Goal: Information Seeking & Learning: Understand process/instructions

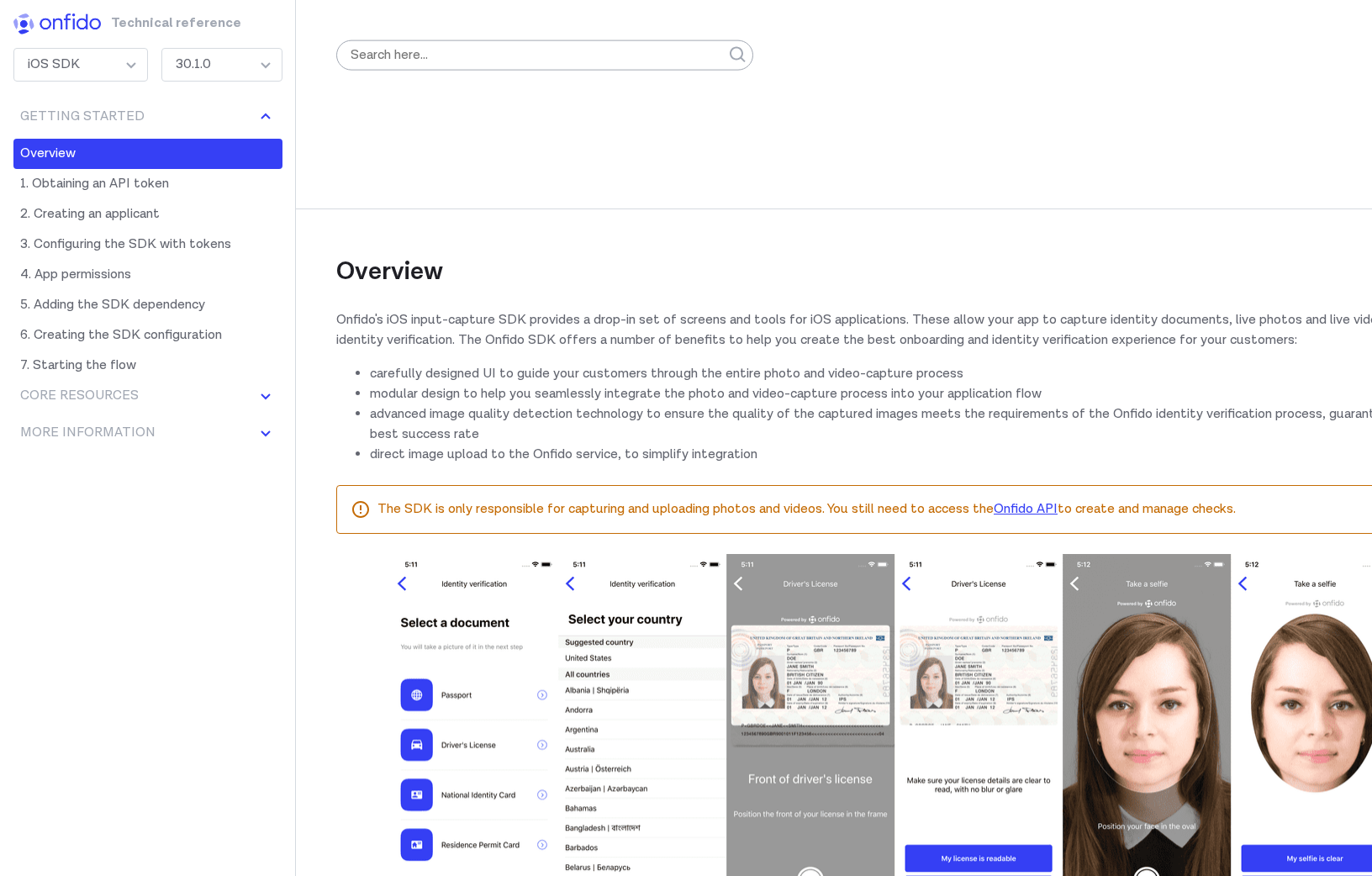
scroll to position [419, 0]
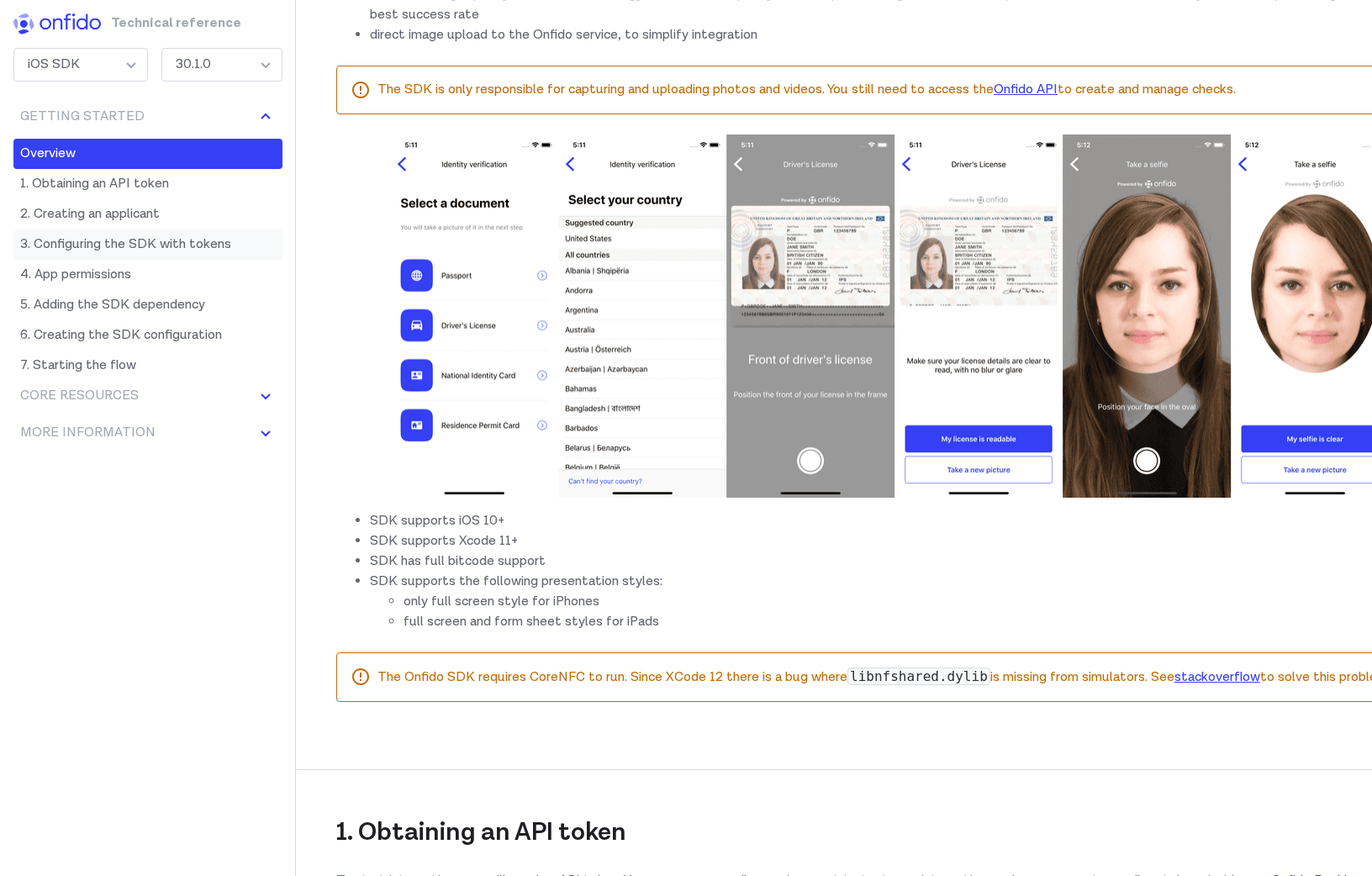
click at [166, 238] on link "3. Configuring the SDK with tokens" at bounding box center [147, 244] width 269 height 30
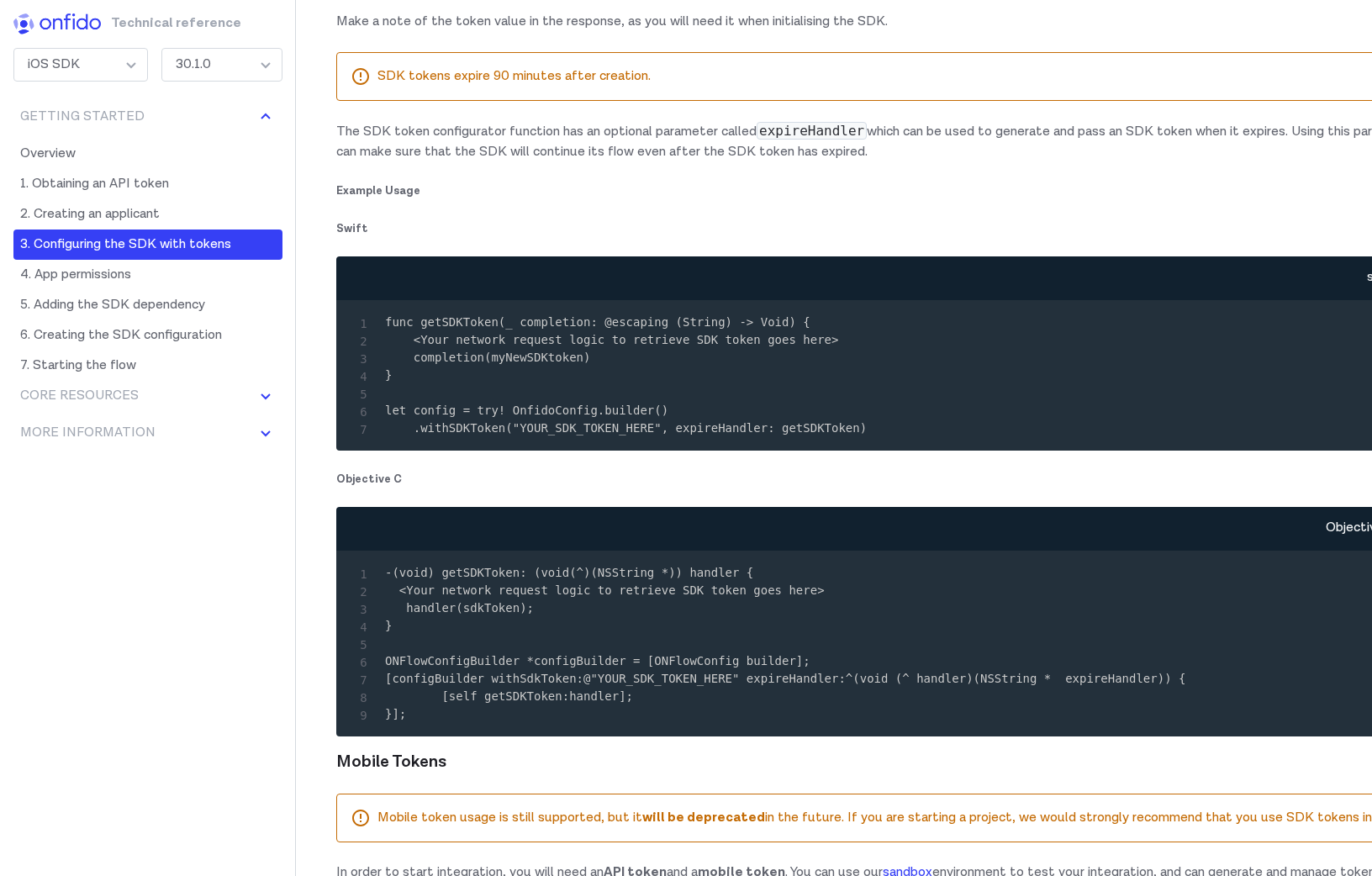
scroll to position [2520, 0]
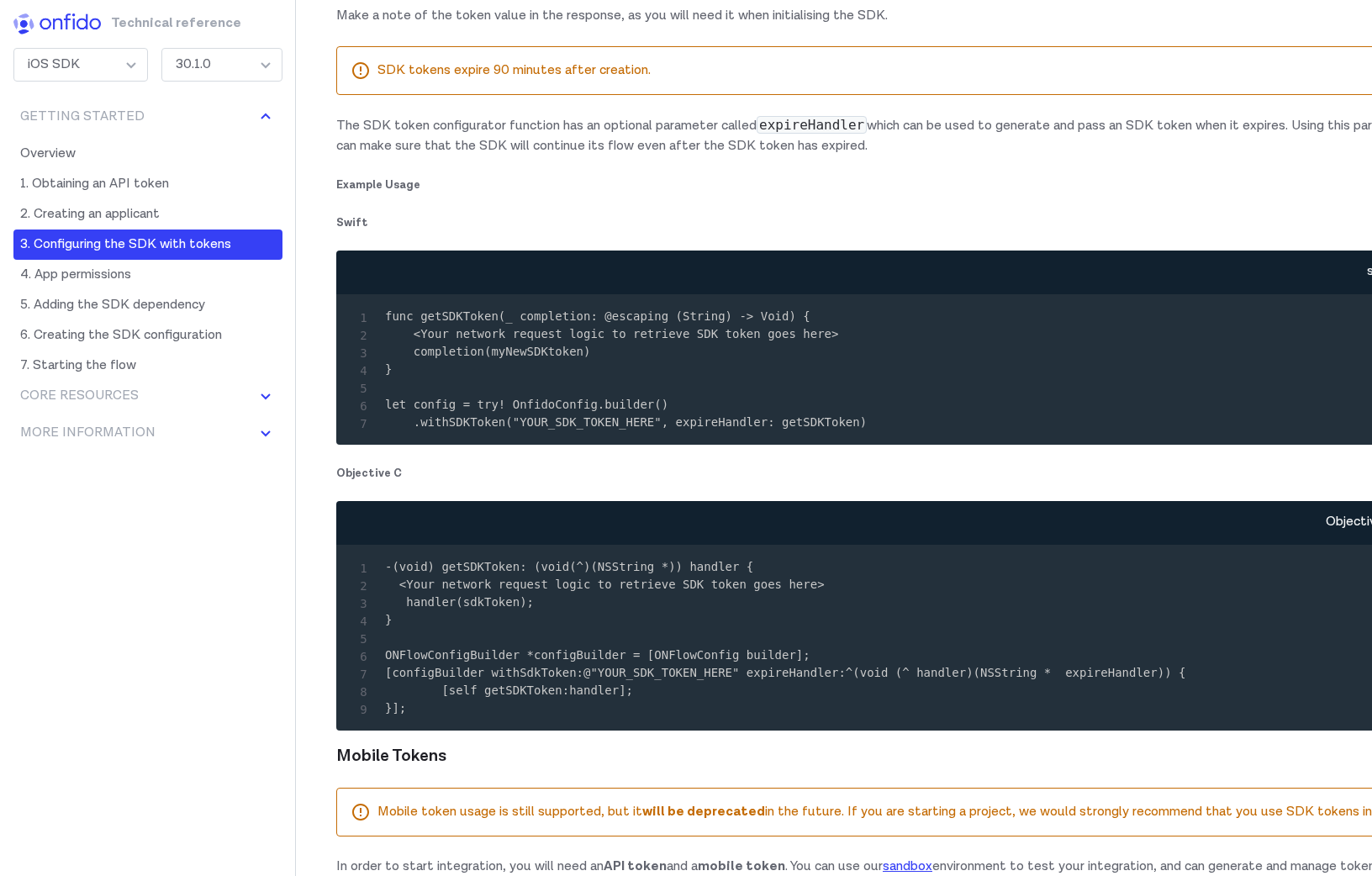
click at [766, 429] on code "func getSDKToken(_ completion: @escaping (String) -> Void) { <Your network requ…" at bounding box center [626, 369] width 482 height 120
click at [568, 429] on code "func getSDKToken(_ completion: @escaping (String) -> Void) { <Your network requ…" at bounding box center [626, 369] width 482 height 120
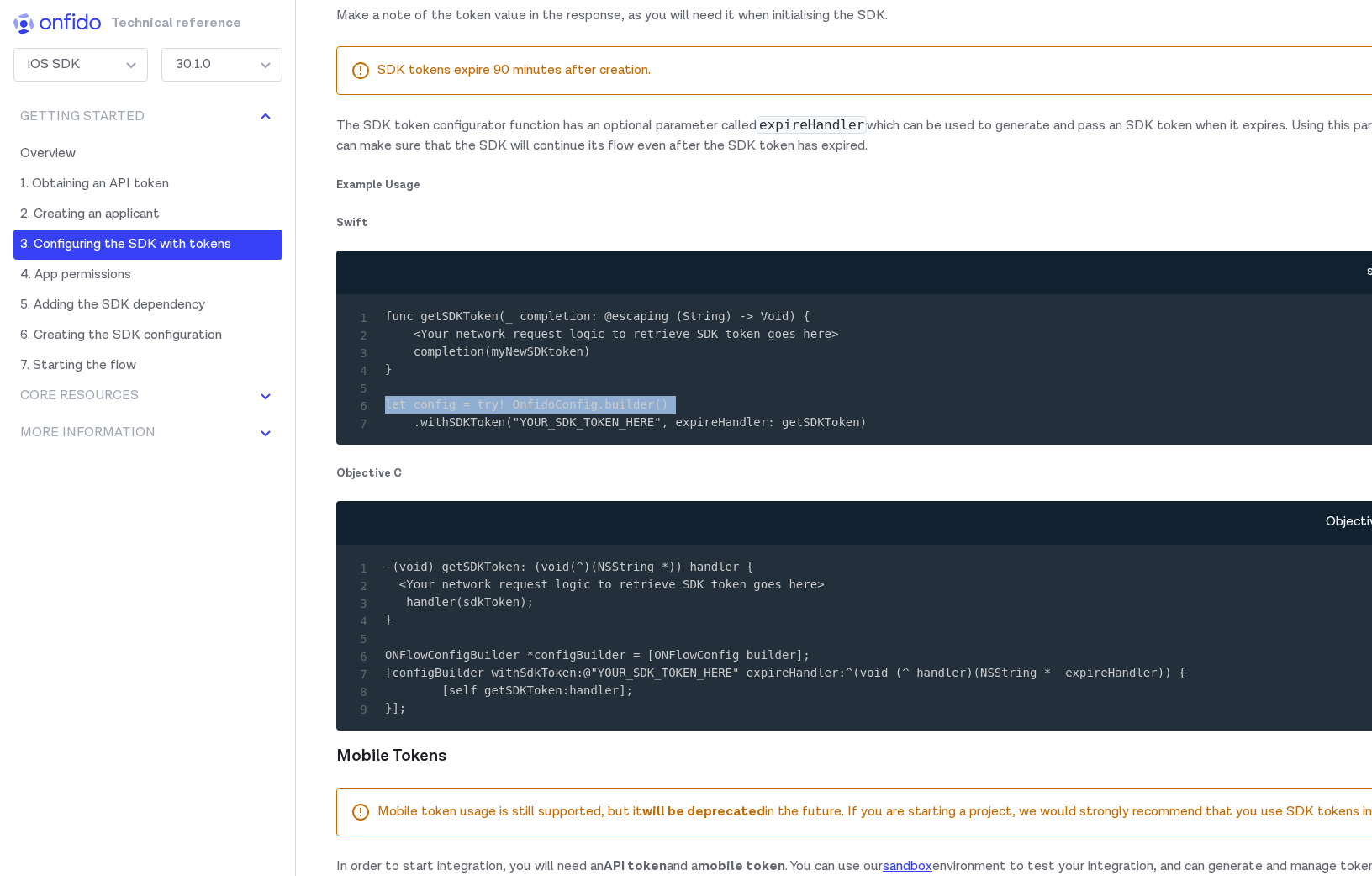
click at [568, 429] on code "func getSDKToken(_ completion: @escaping (String) -> Void) { <Your network requ…" at bounding box center [626, 369] width 482 height 120
click at [567, 431] on pre "func getSDKToken(_ completion: @escaping (String) -> Void) { <Your network requ…" at bounding box center [894, 369] width 1090 height 124
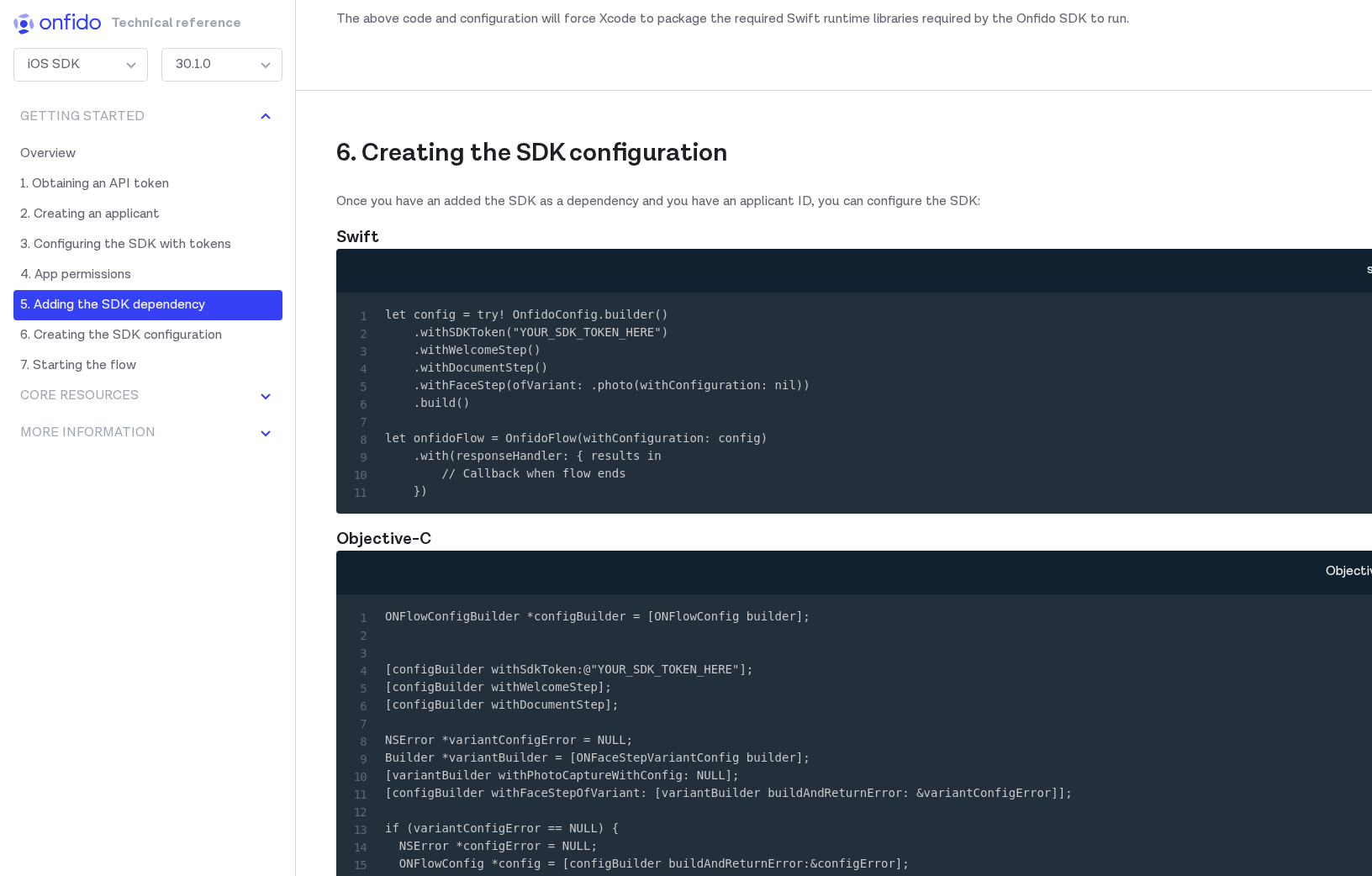
scroll to position [5922, 0]
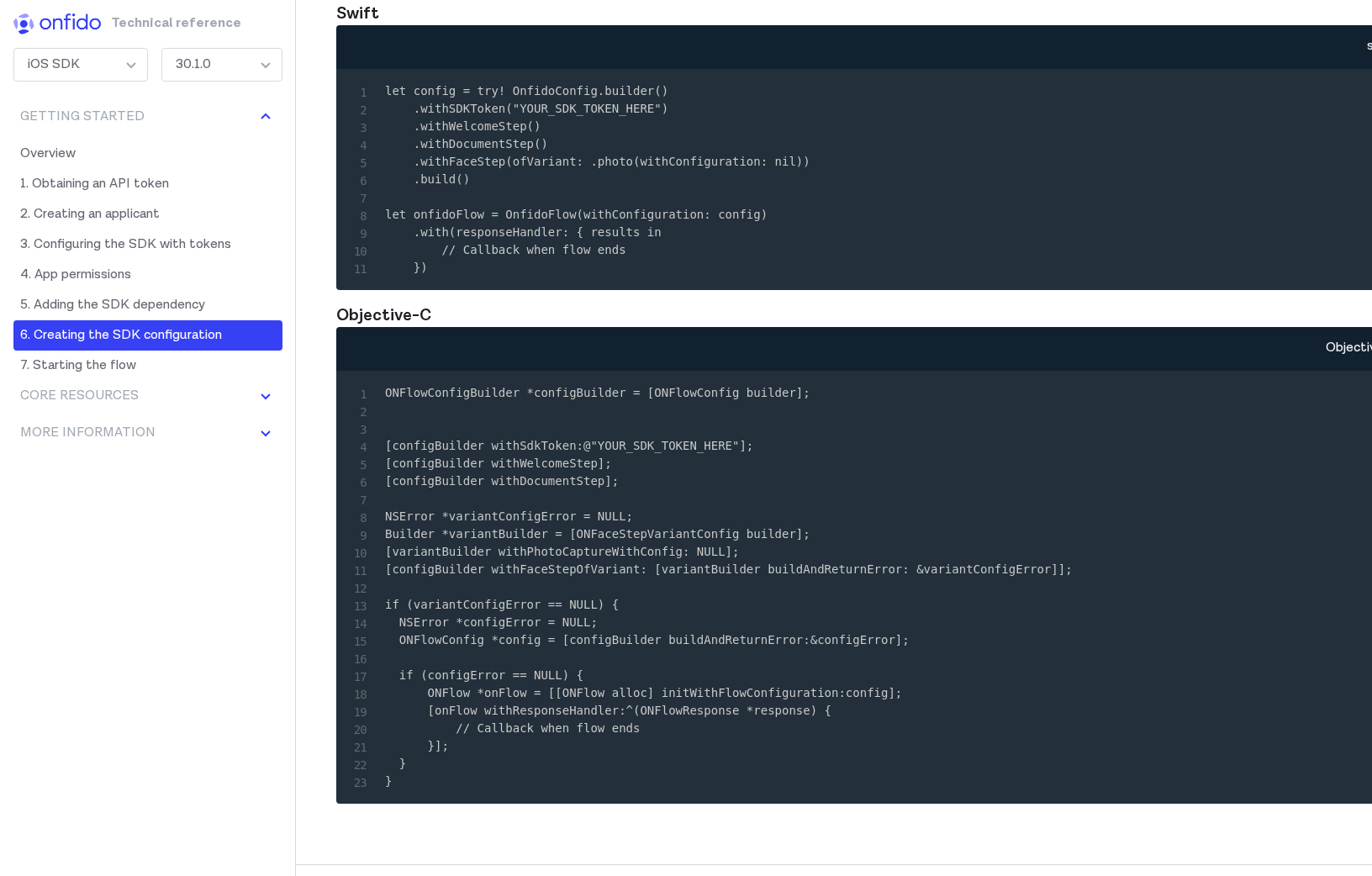
click at [624, 274] on code "let config = try! OnfidoConfig.builder() .withSDKToken("YOUR_SDK_TOKEN_HERE") .…" at bounding box center [597, 179] width 425 height 190
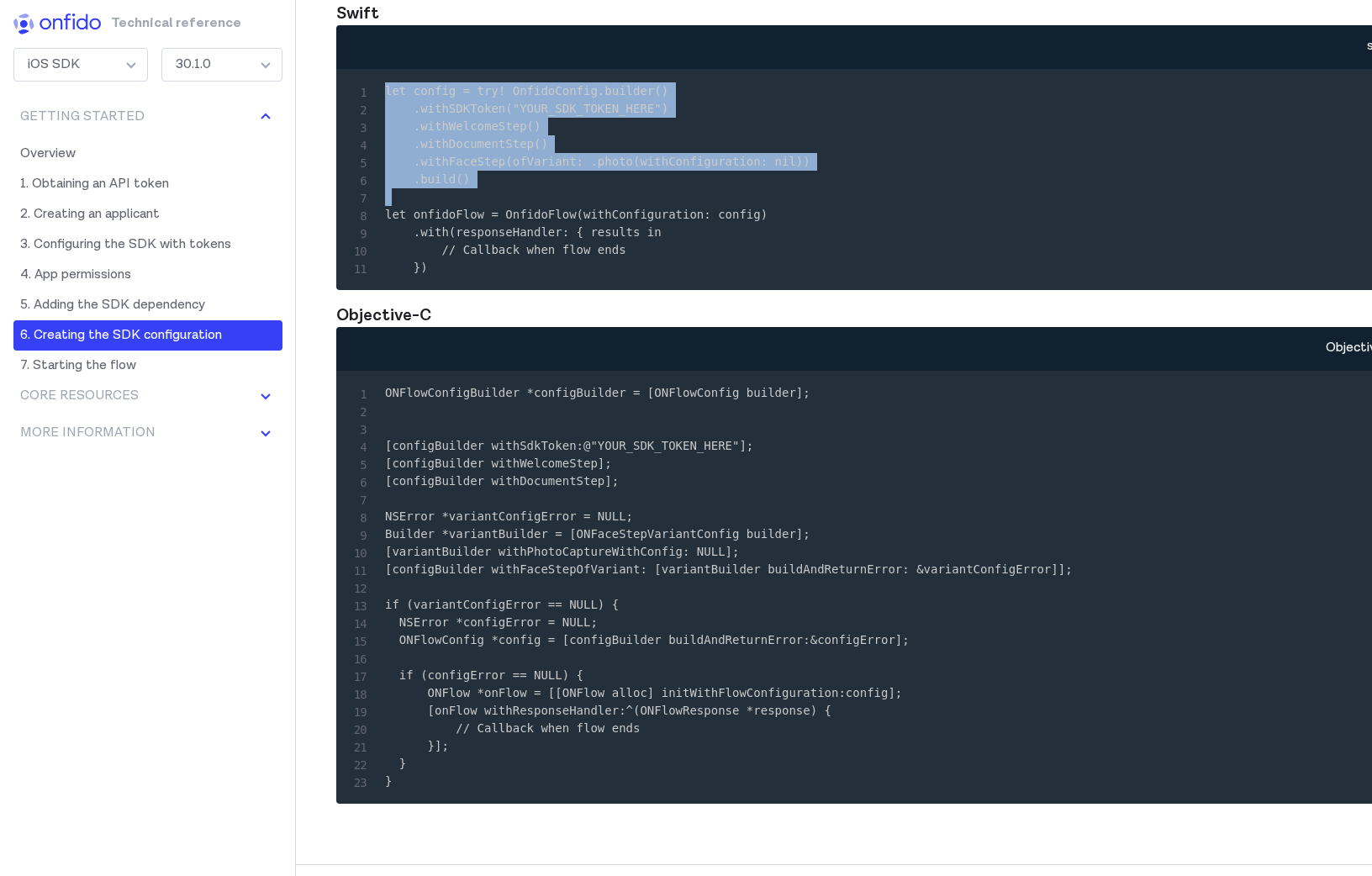
click at [534, 276] on pre "let config = try! OnfidoConfig.builder() .withSDKToken("YOUR_SDK_TOKEN_HERE") .…" at bounding box center [894, 179] width 1090 height 195
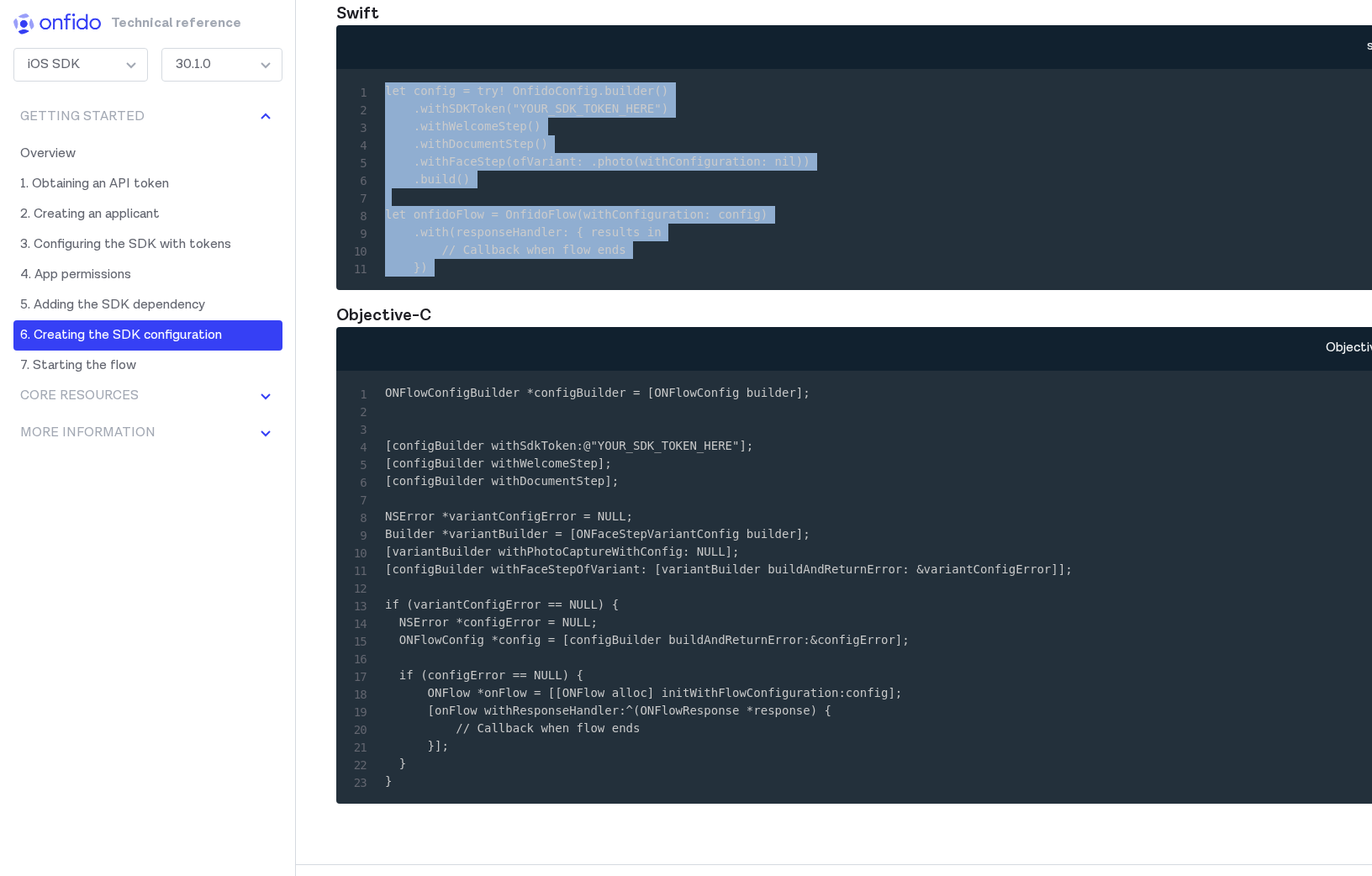
click at [473, 276] on pre "let config = try! OnfidoConfig.builder() .withSDKToken("YOUR_SDK_TOKEN_HERE") .…" at bounding box center [894, 179] width 1090 height 195
copy code "let config = try! OnfidoConfig.builder() .withSDKToken("YOUR_SDK_TOKEN_HERE") .…"
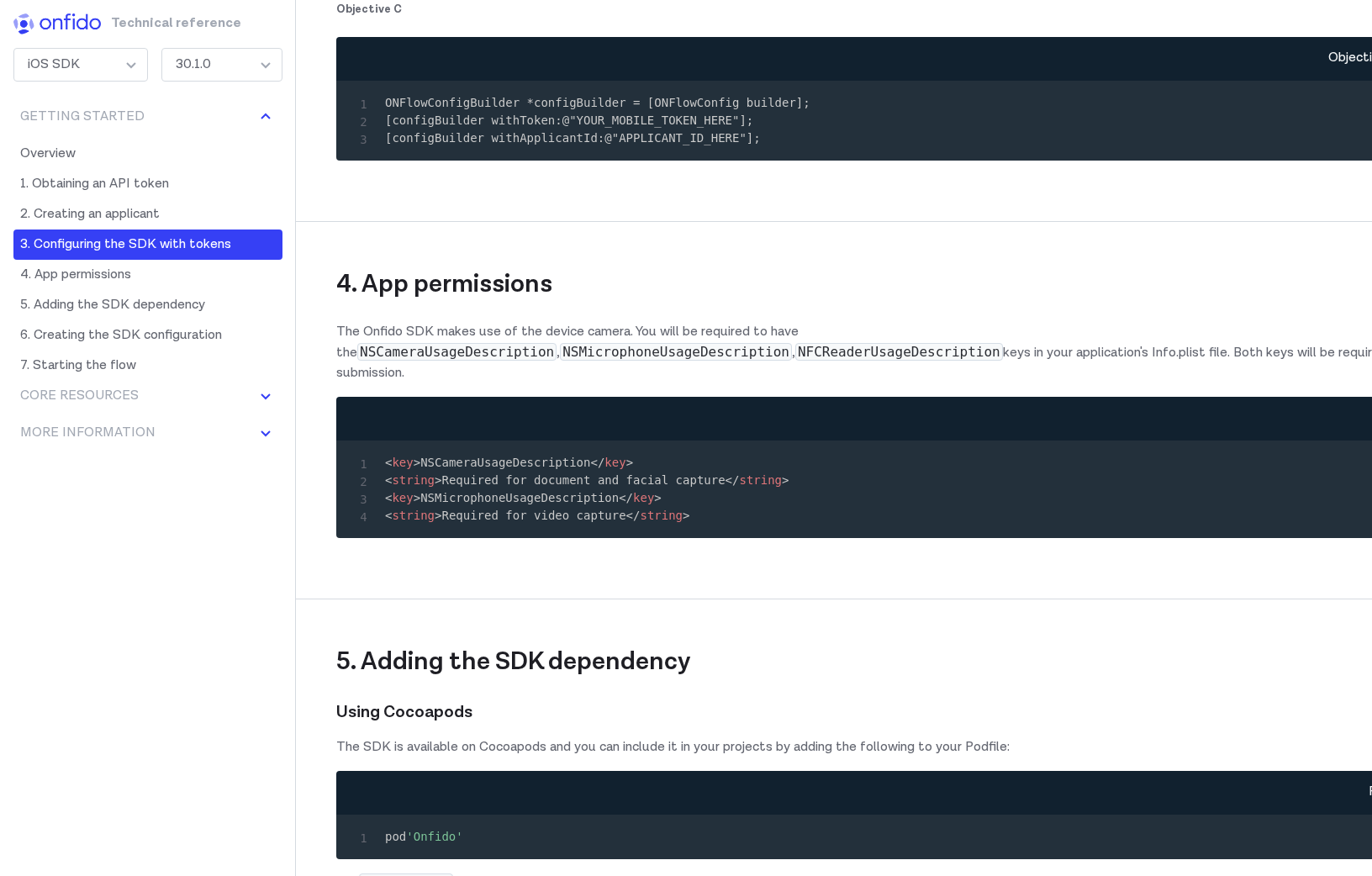
scroll to position [3731, 0]
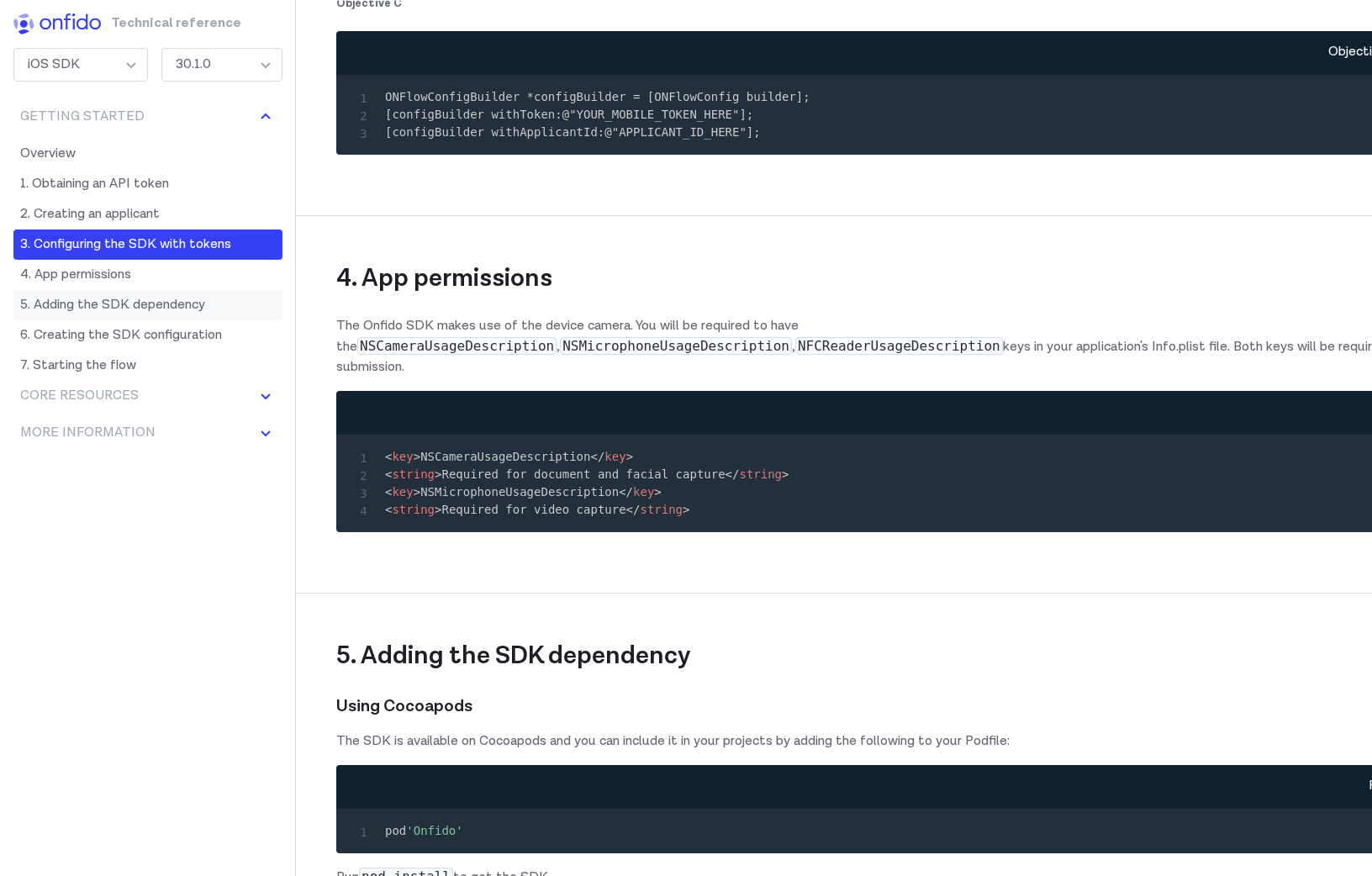
click at [156, 306] on link "5. Adding the SDK dependency" at bounding box center [147, 305] width 269 height 30
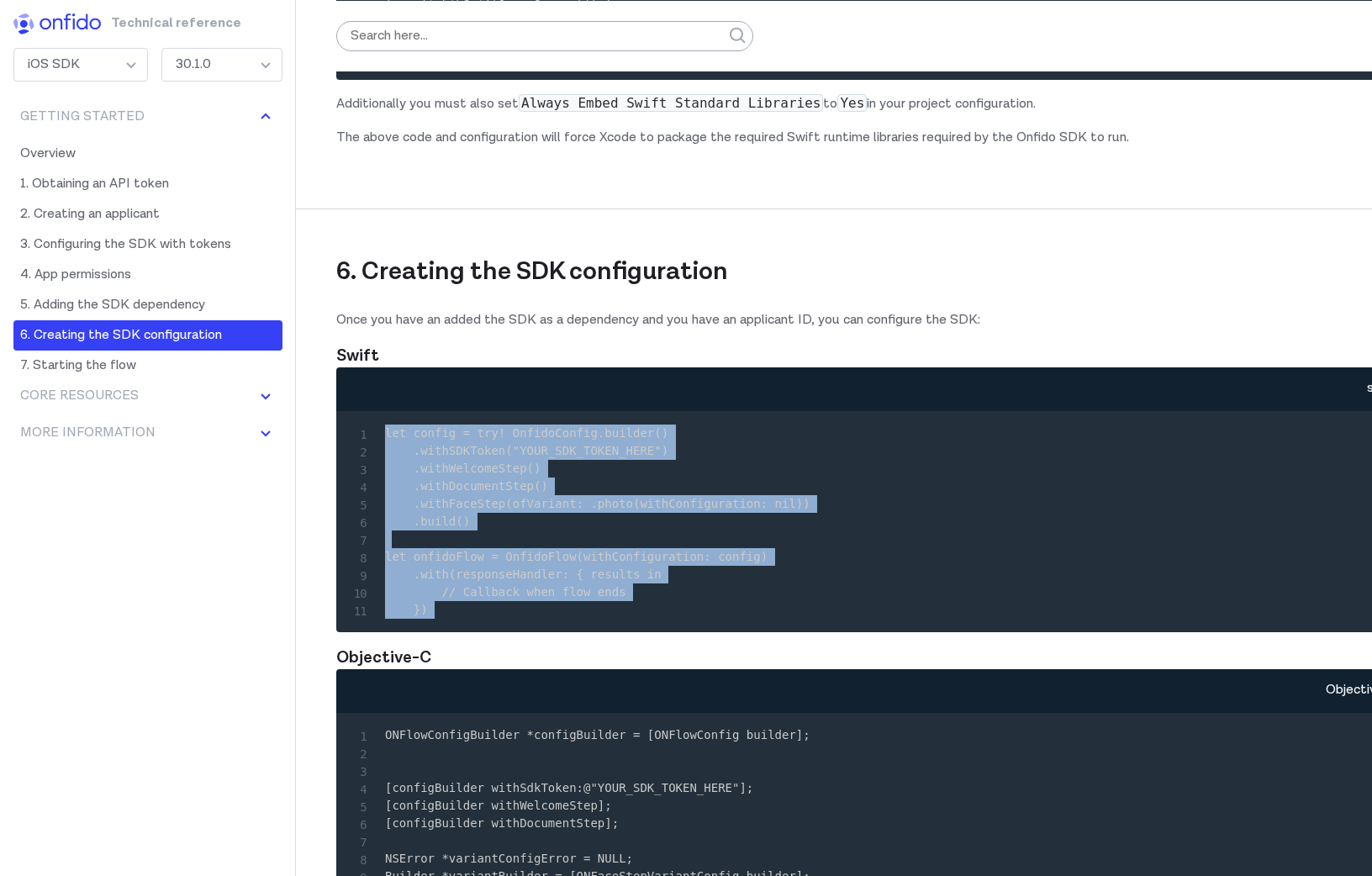
scroll to position [5399, 0]
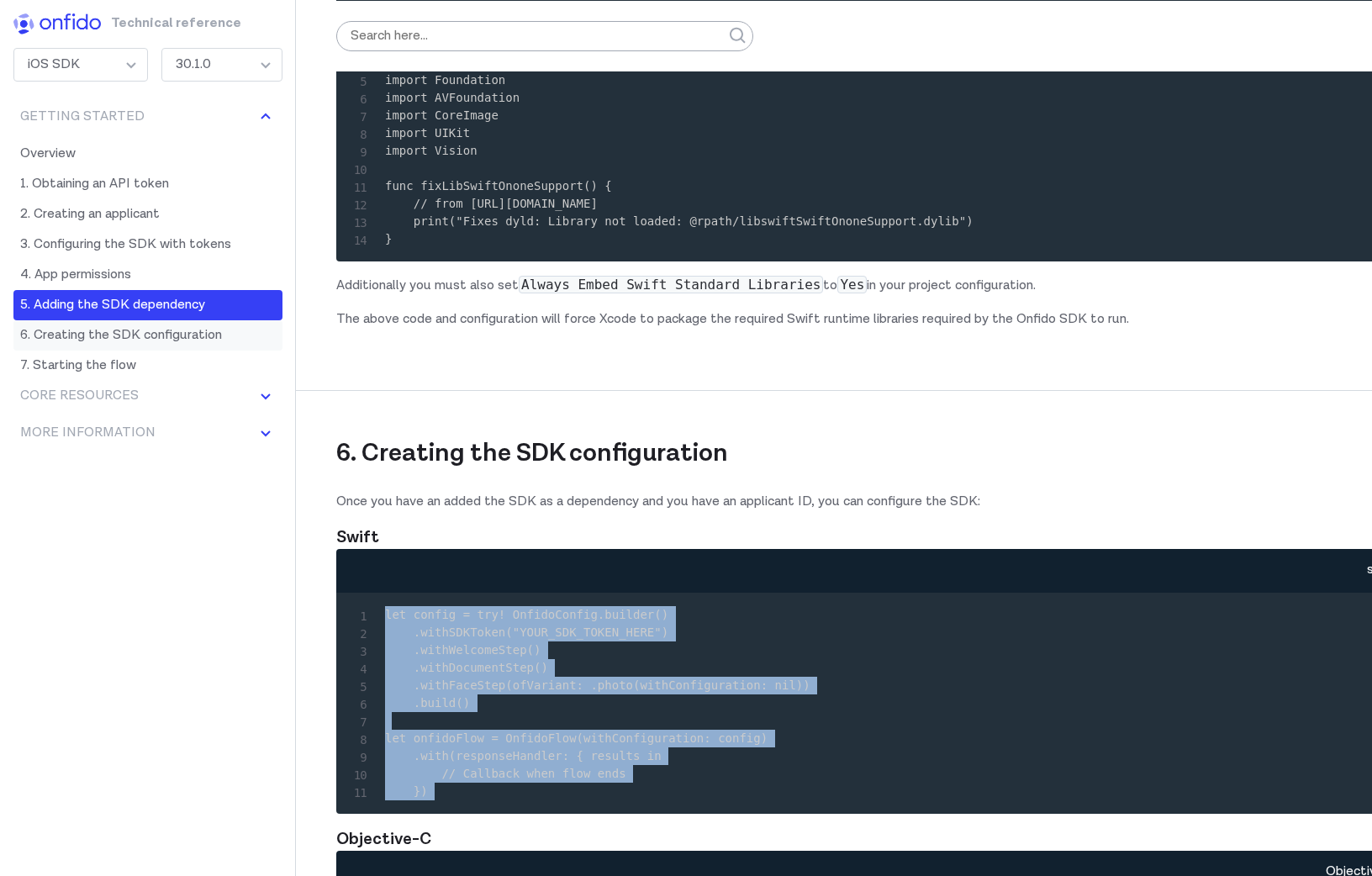
click at [198, 333] on link "6. Creating the SDK configuration" at bounding box center [147, 335] width 269 height 30
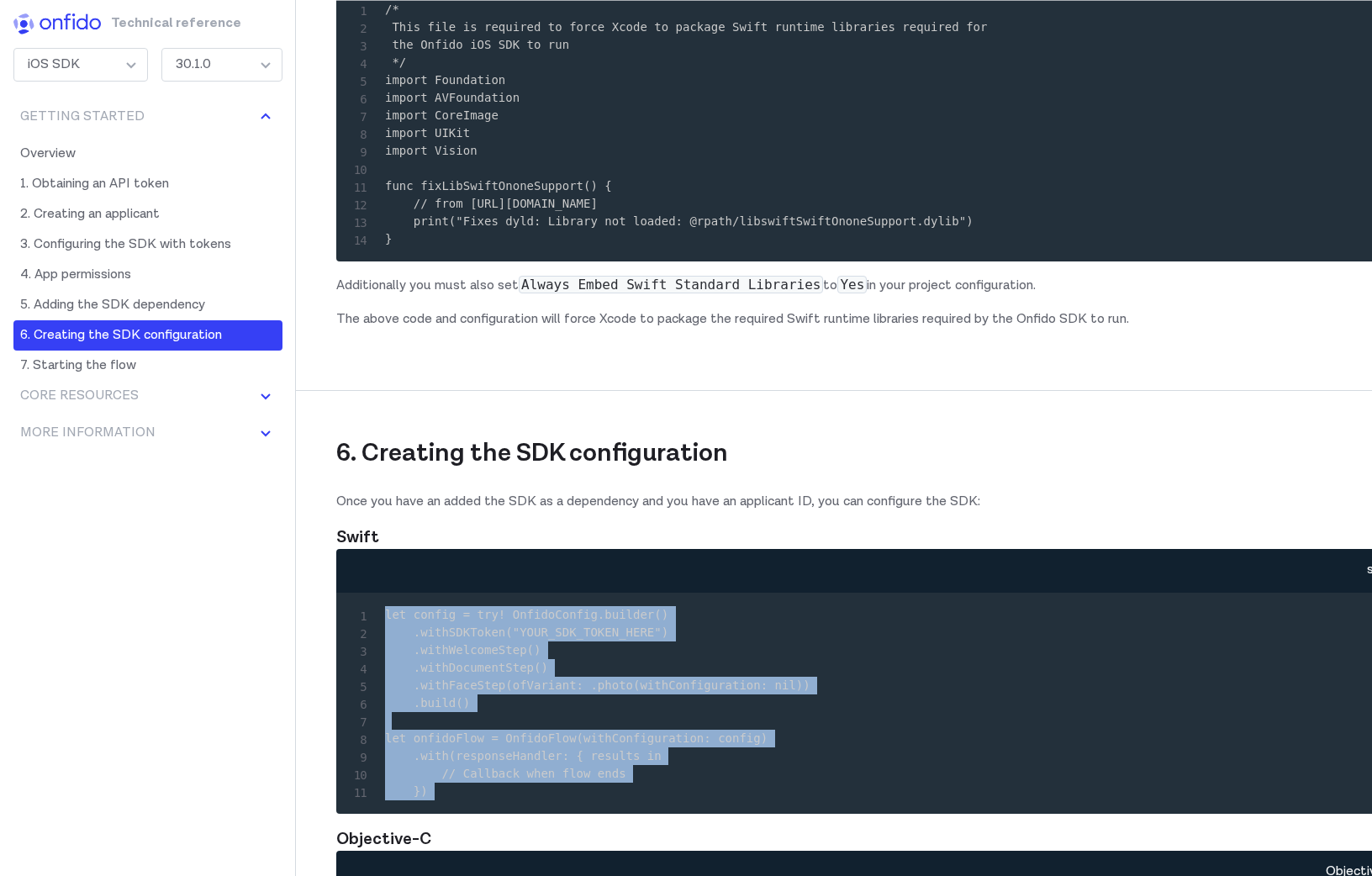
scroll to position [5907, 0]
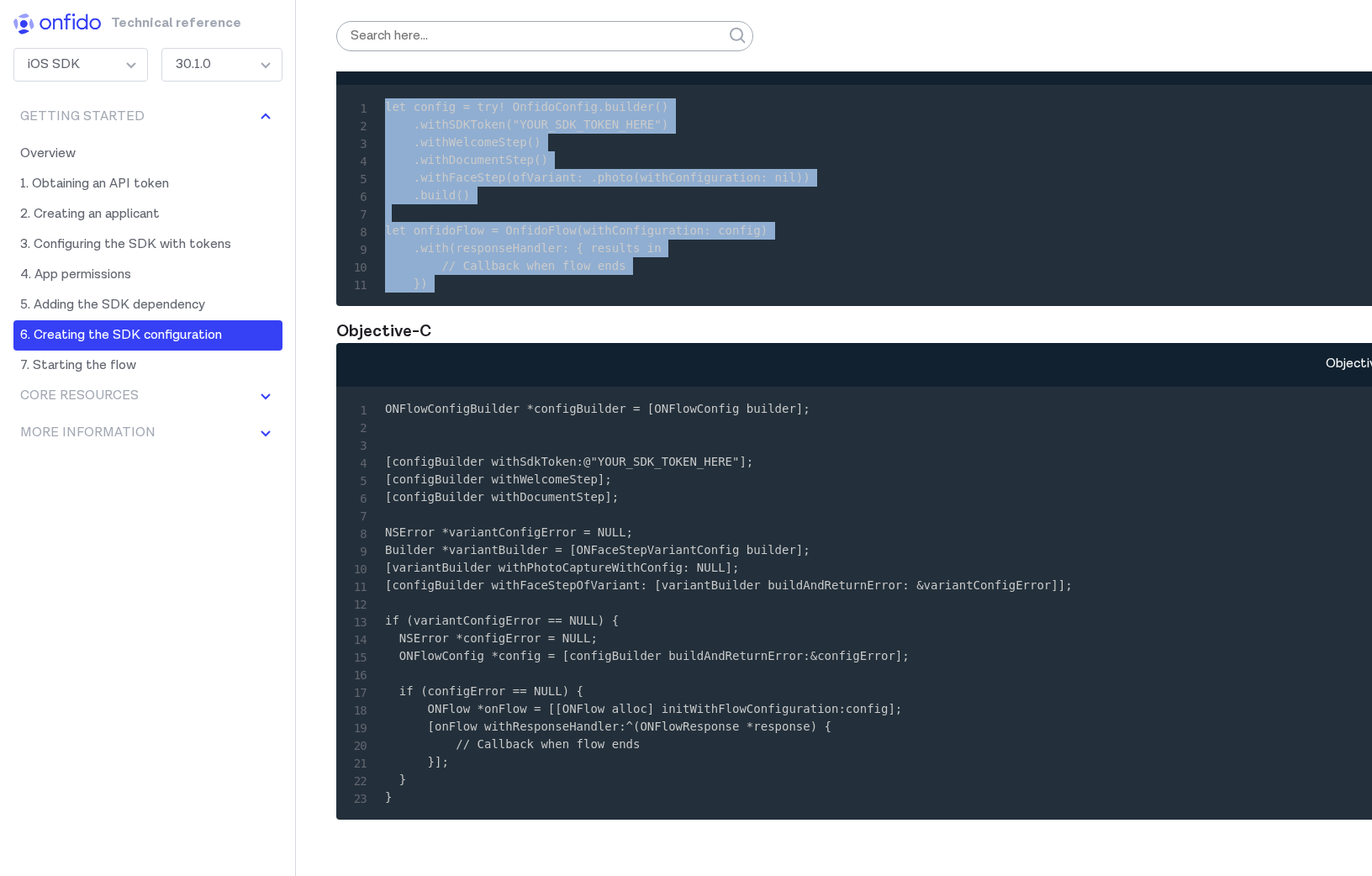
click at [578, 290] on code "let config = try! OnfidoConfig.builder() .withSDKToken("YOUR_SDK_TOKEN_HERE") .…" at bounding box center [597, 195] width 425 height 190
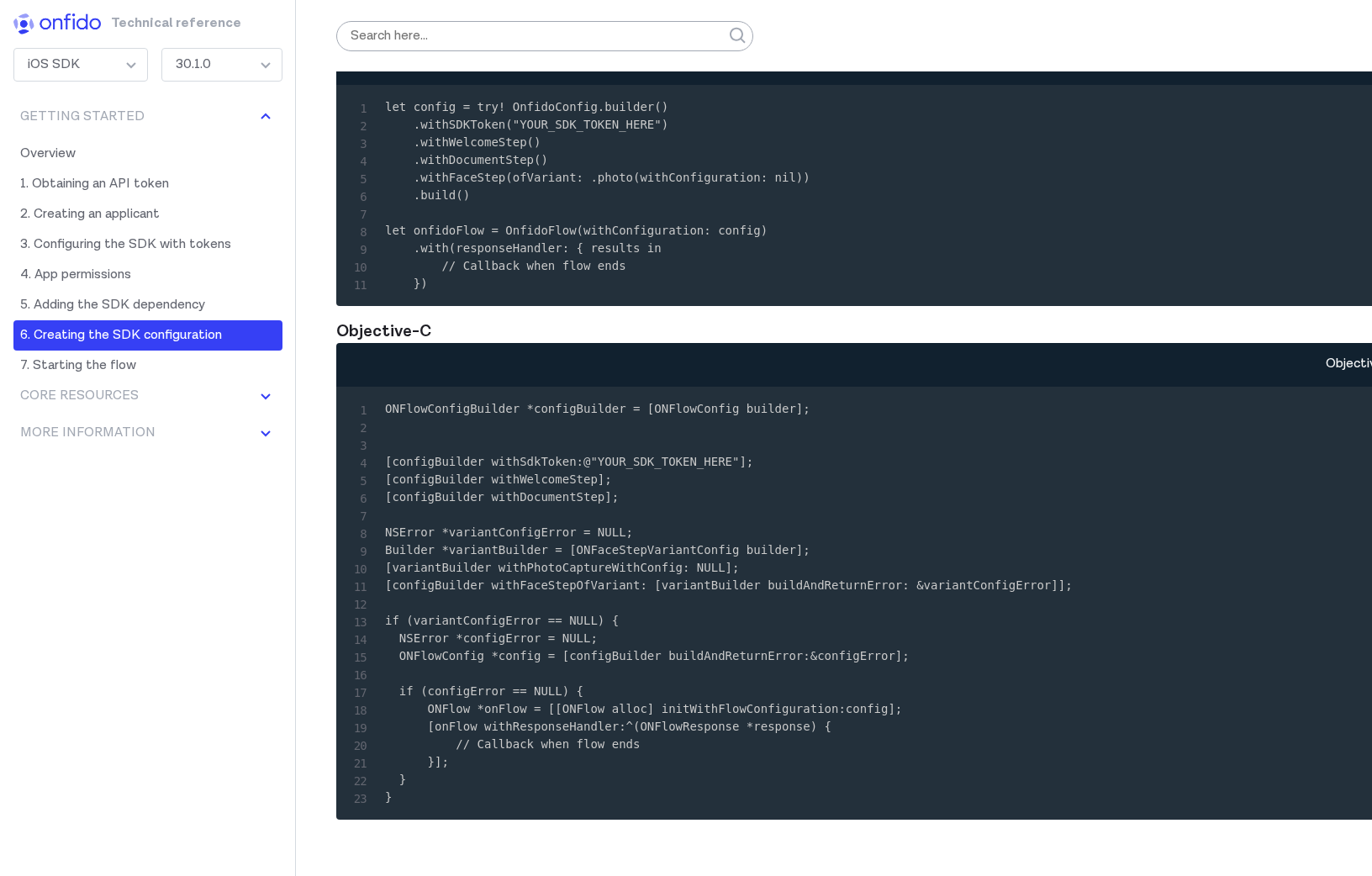
scroll to position [5904, 0]
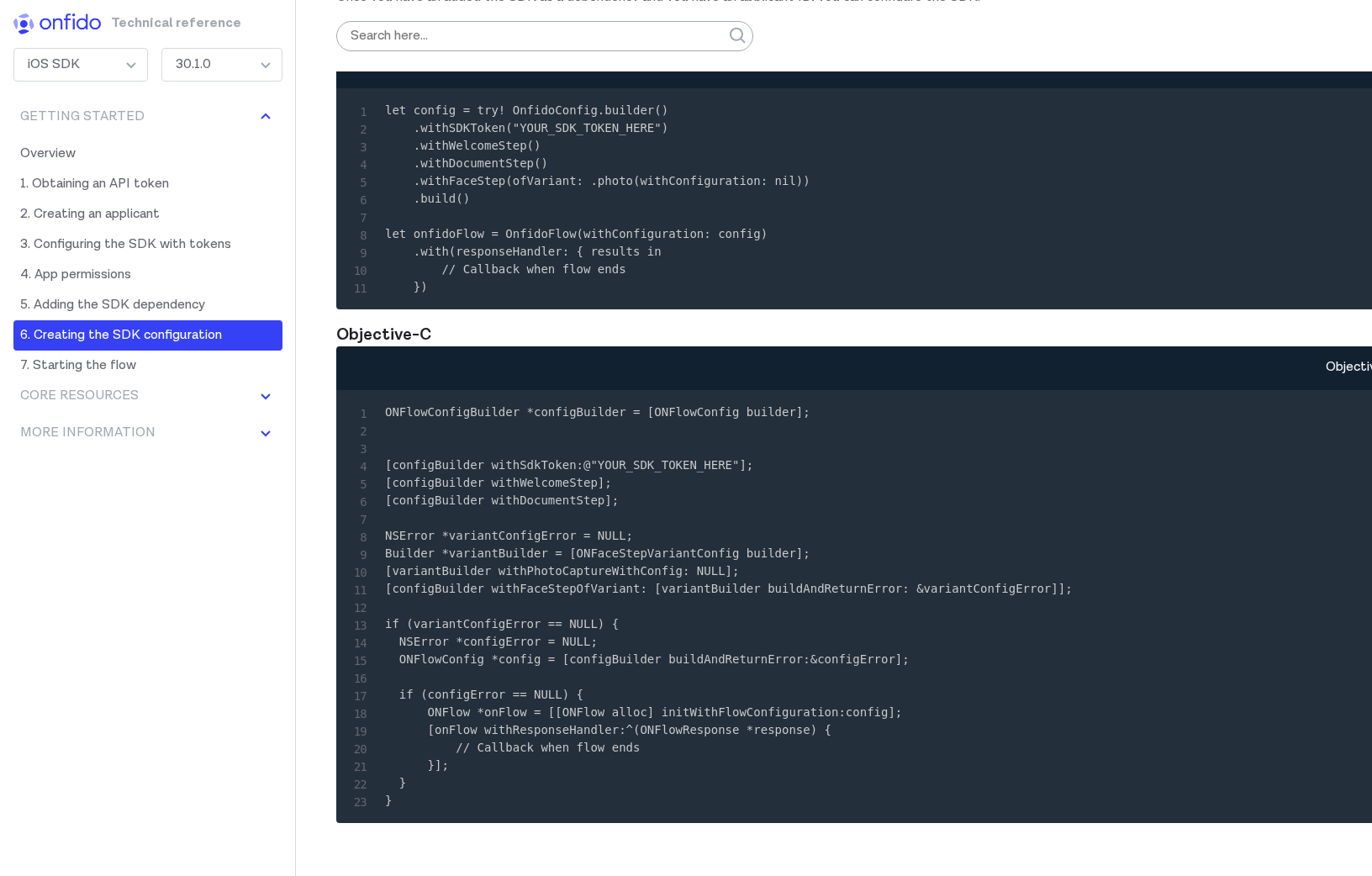
click at [613, 293] on code "let config = try! OnfidoConfig.builder() .withSDKToken("YOUR_SDK_TOKEN_HERE") .…" at bounding box center [597, 199] width 425 height 190
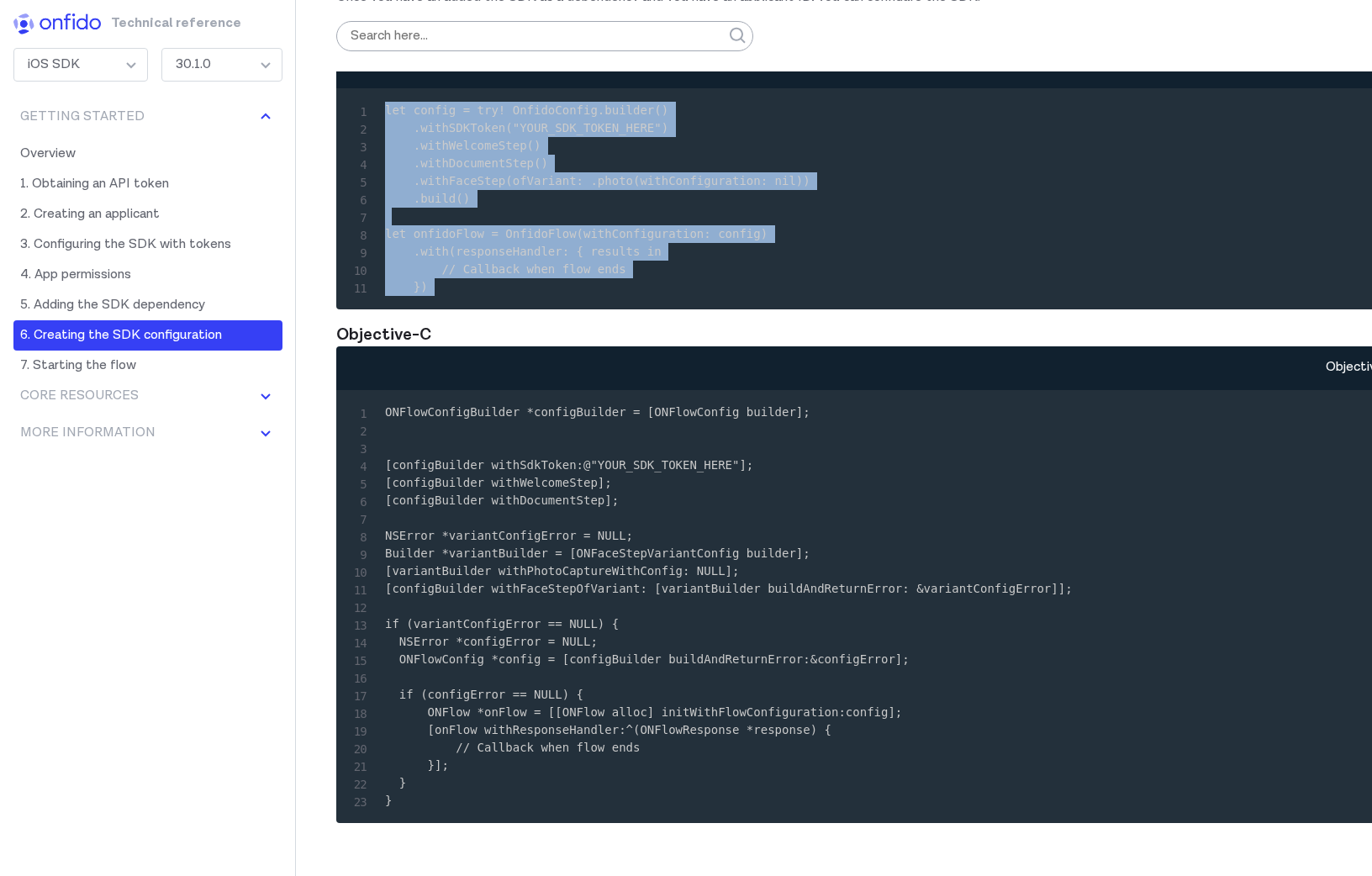
click at [444, 296] on pre "let config = try! OnfidoConfig.builder() .withSDKToken("YOUR_SDK_TOKEN_HERE") .…" at bounding box center [894, 199] width 1090 height 195
copy code "let config = try! OnfidoConfig.builder() .withSDKToken("YOUR_SDK_TOKEN_HERE") .…"
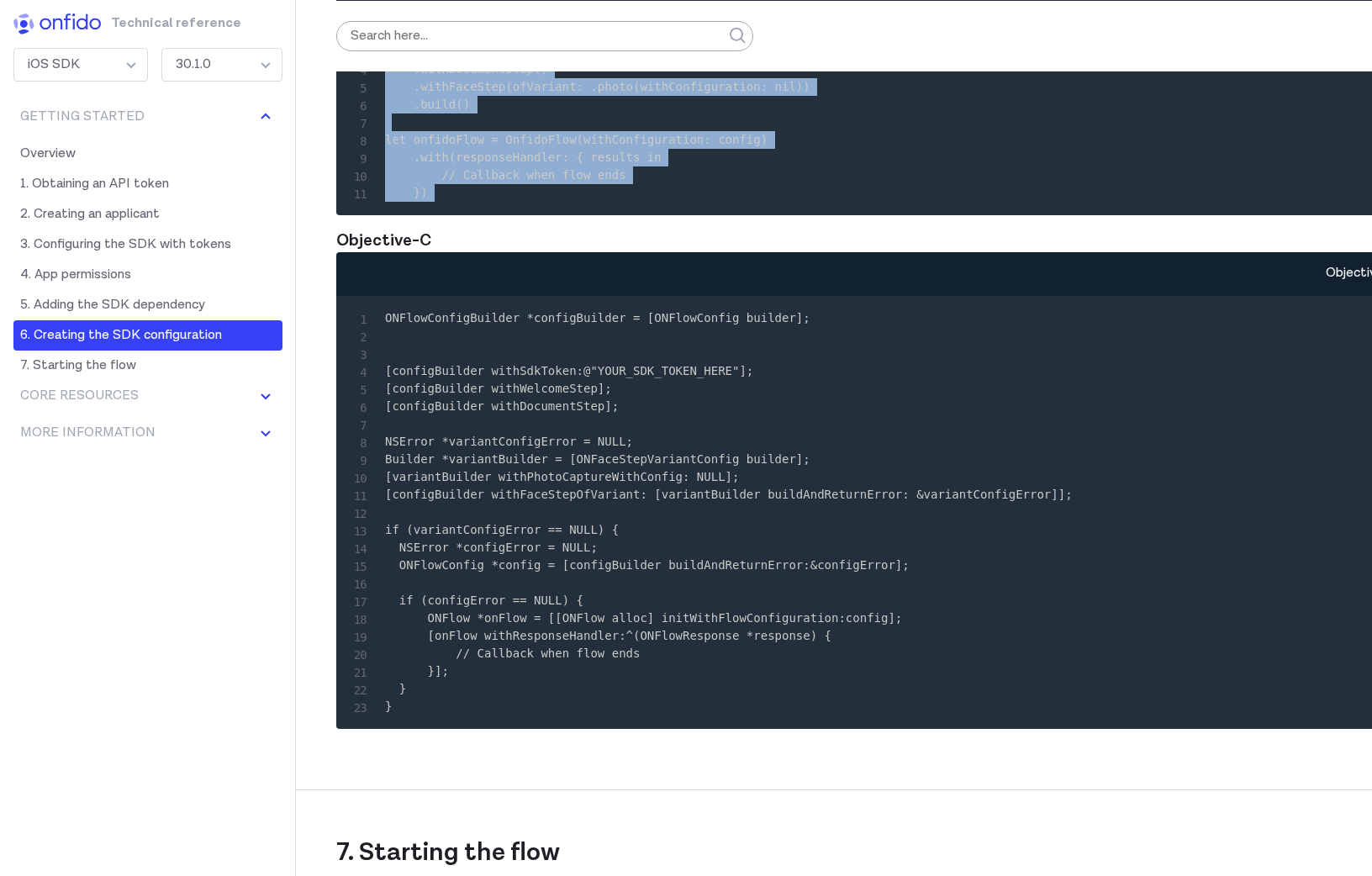
scroll to position [5969, 0]
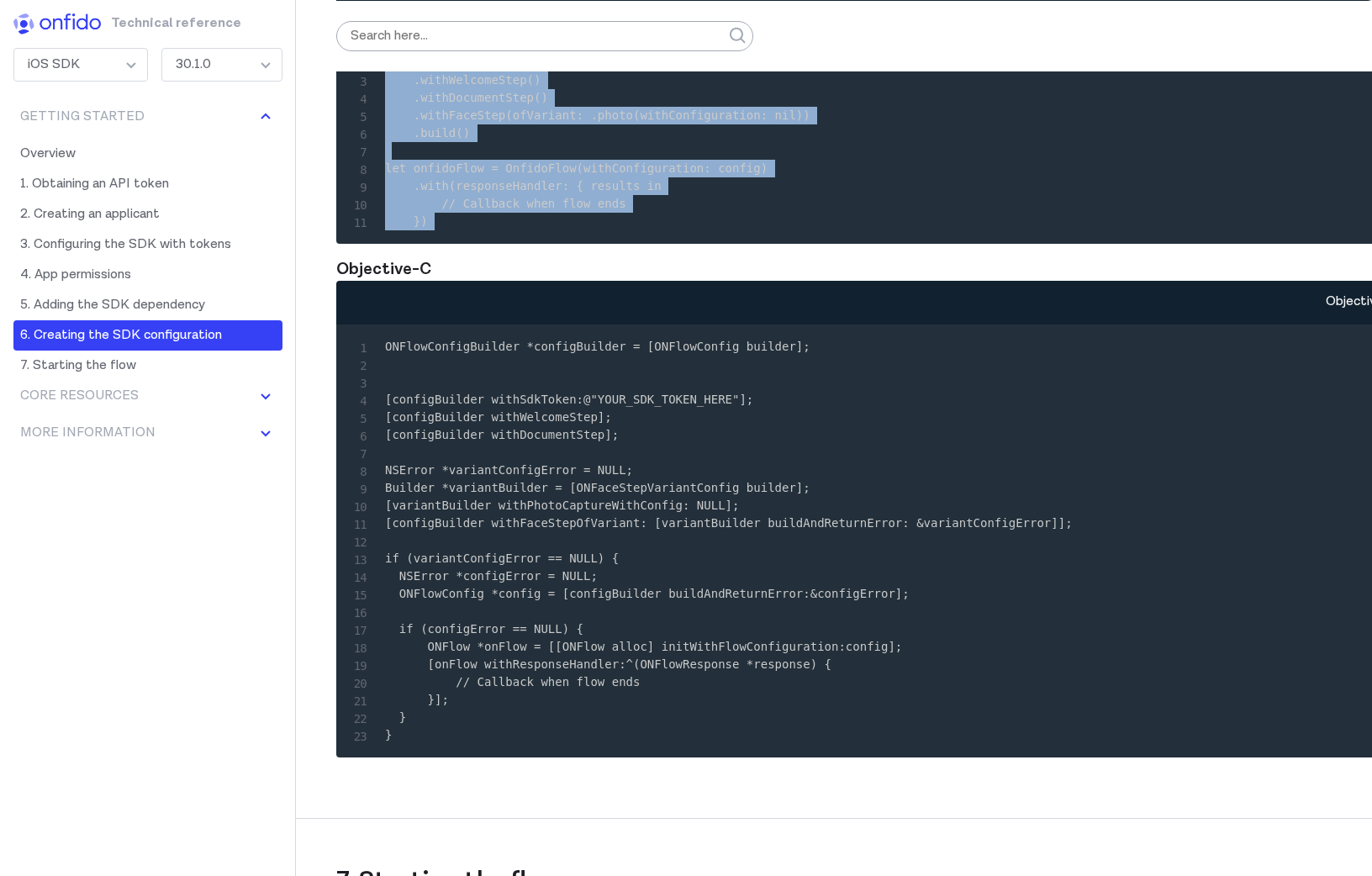
copy code "let config = try! OnfidoConfig.builder() .withSDKToken("YOUR_SDK_TOKEN_HERE") .…"
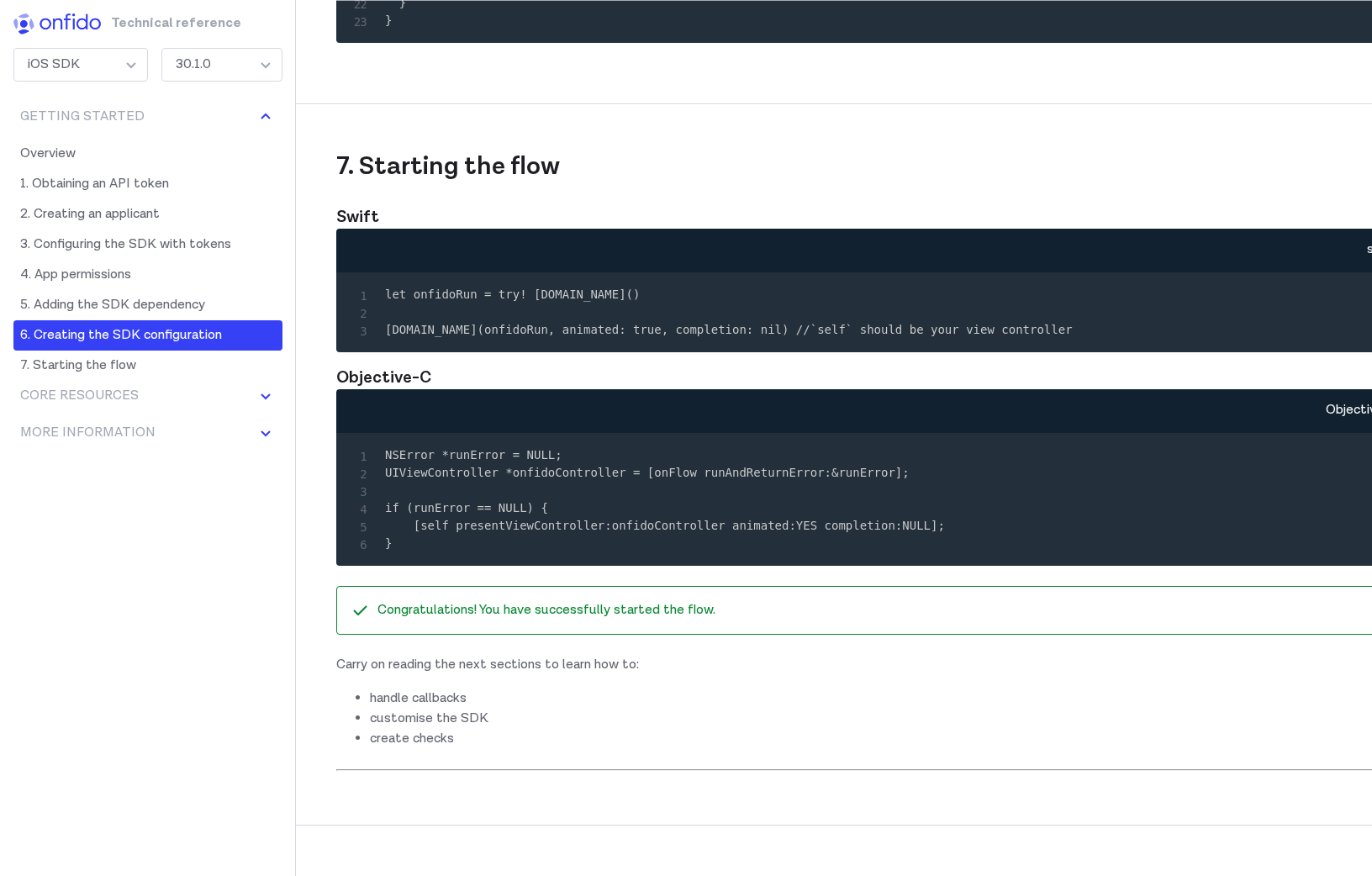
scroll to position [6687, 0]
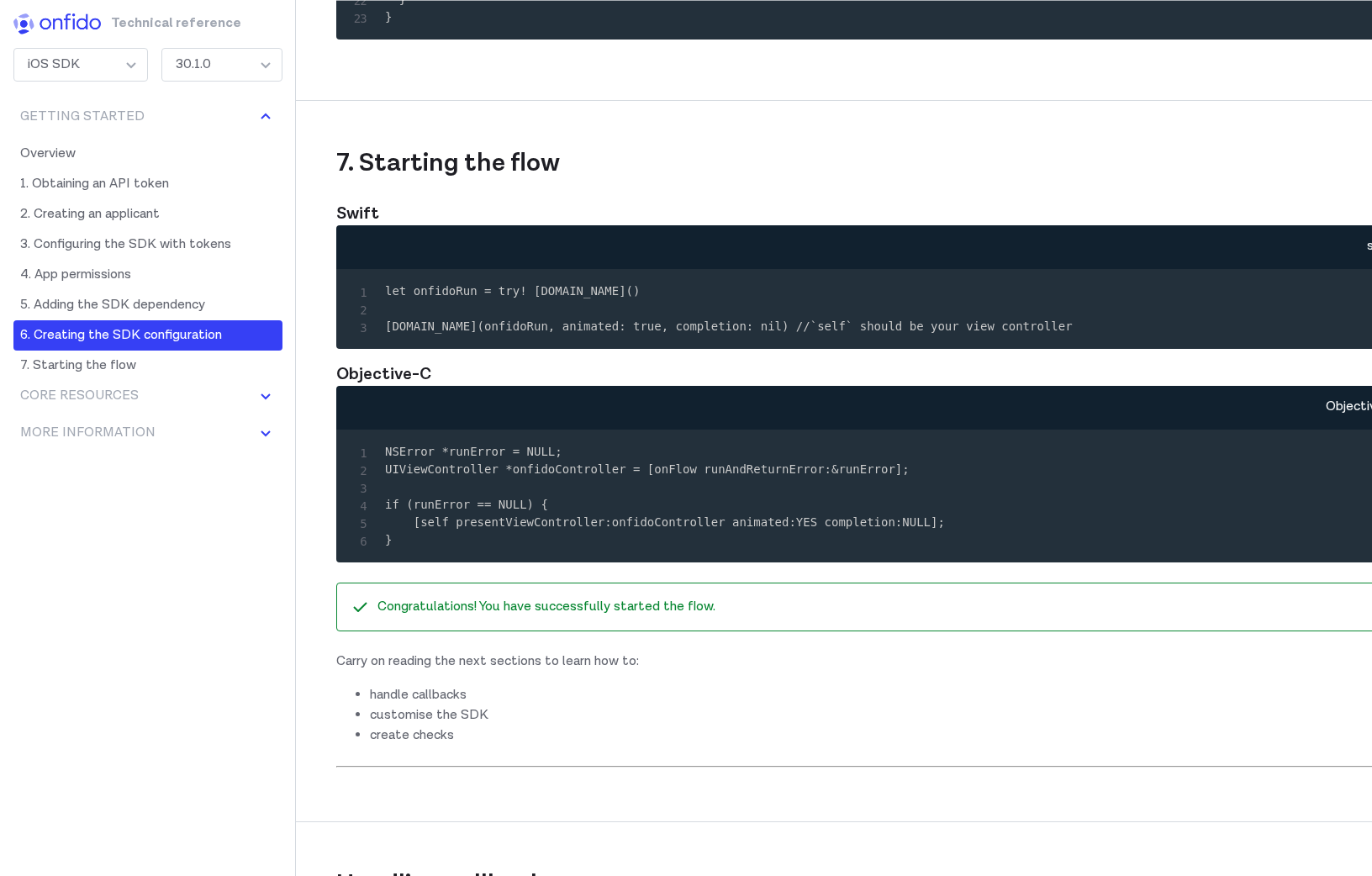
click at [569, 333] on code "let onfidoRun = try! [DOMAIN_NAME]() [DOMAIN_NAME](onfidoRun, animated: true, c…" at bounding box center [729, 308] width 687 height 49
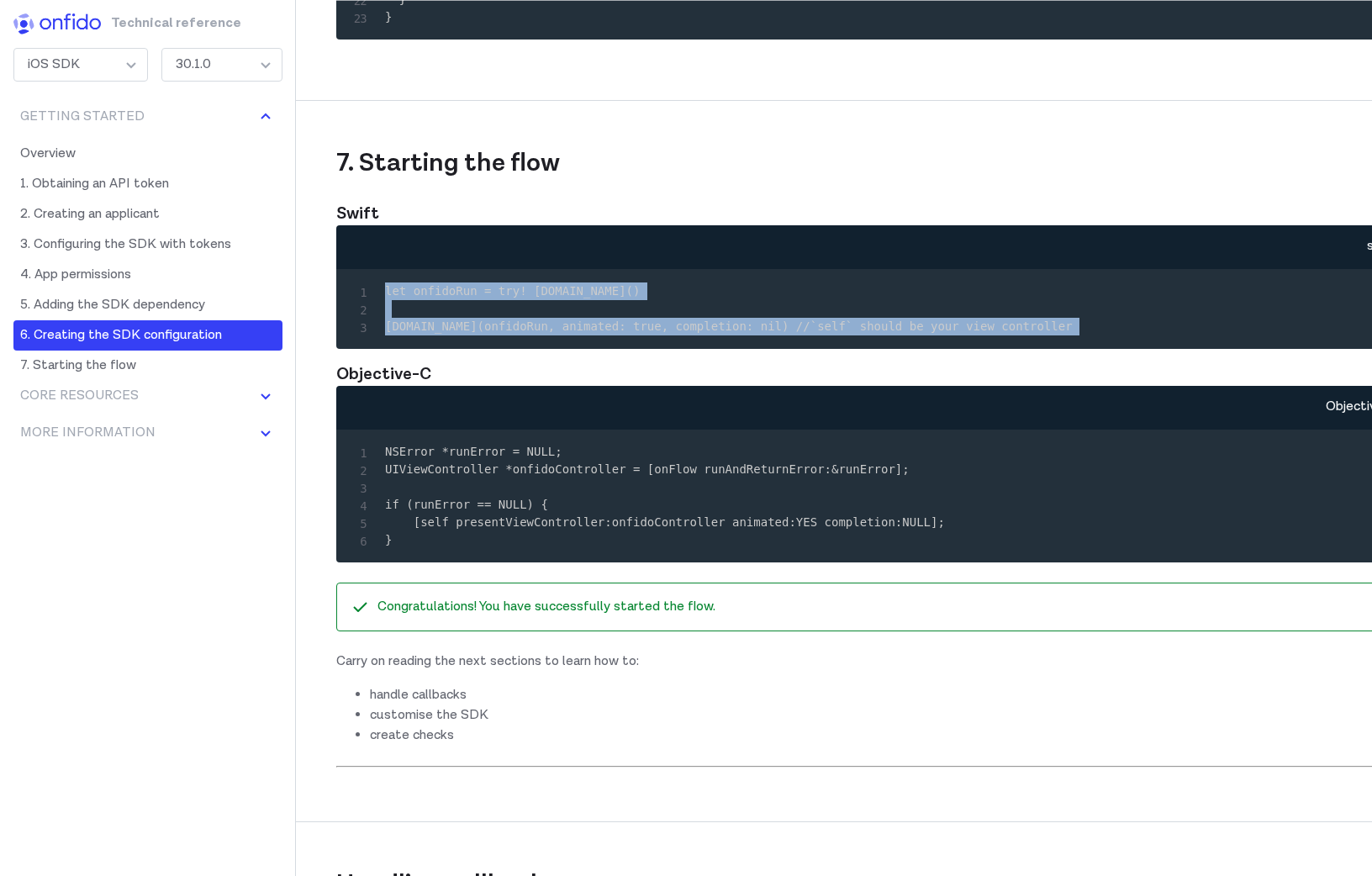
click at [1072, 335] on pre "let onfidoRun = try! [DOMAIN_NAME]() [DOMAIN_NAME](onfidoRun, animated: true, c…" at bounding box center [894, 308] width 1090 height 53
copy code "let onfidoRun = try! [DOMAIN_NAME]() [DOMAIN_NAME](onfidoRun, animated: true, c…"
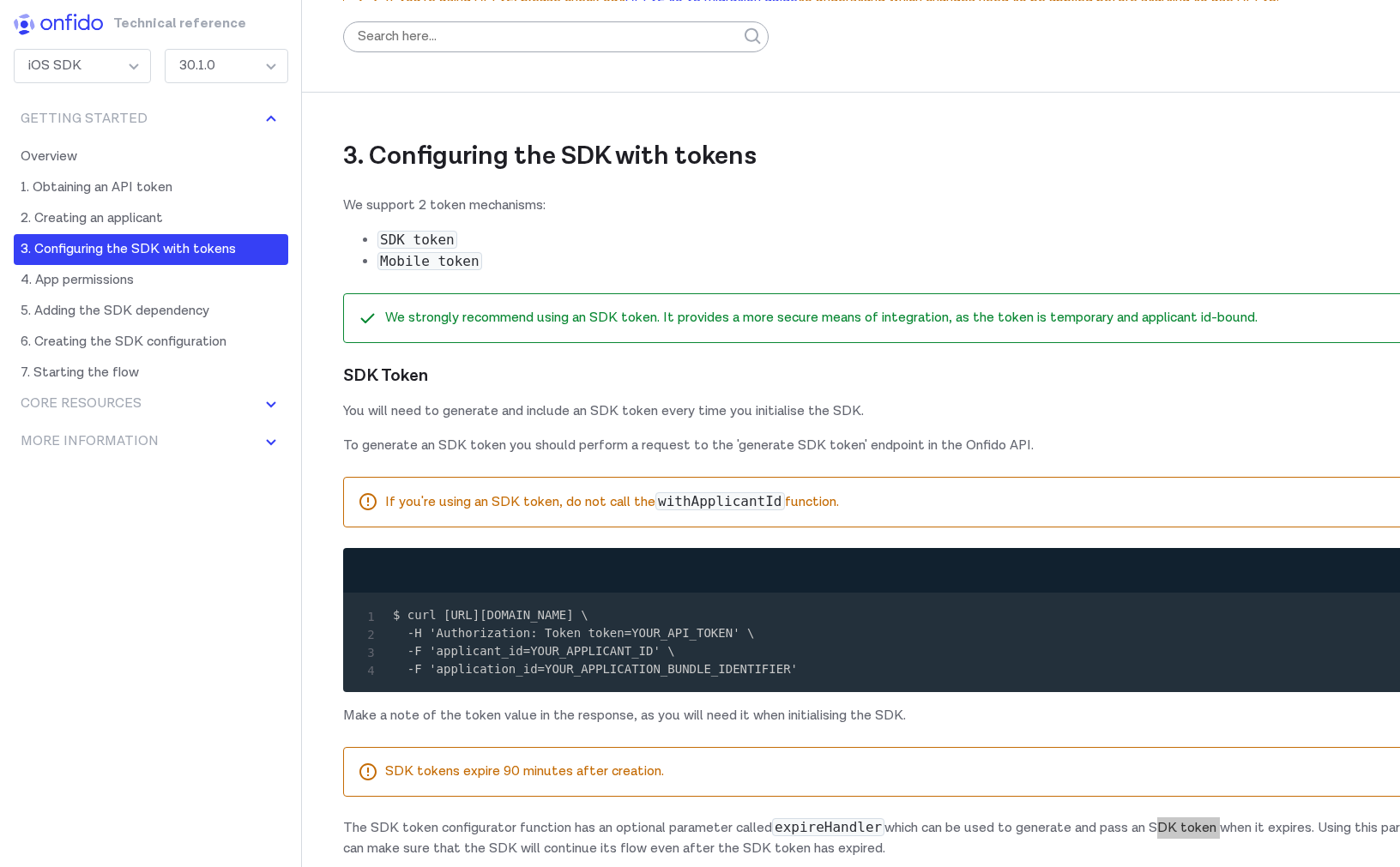
scroll to position [1845, 0]
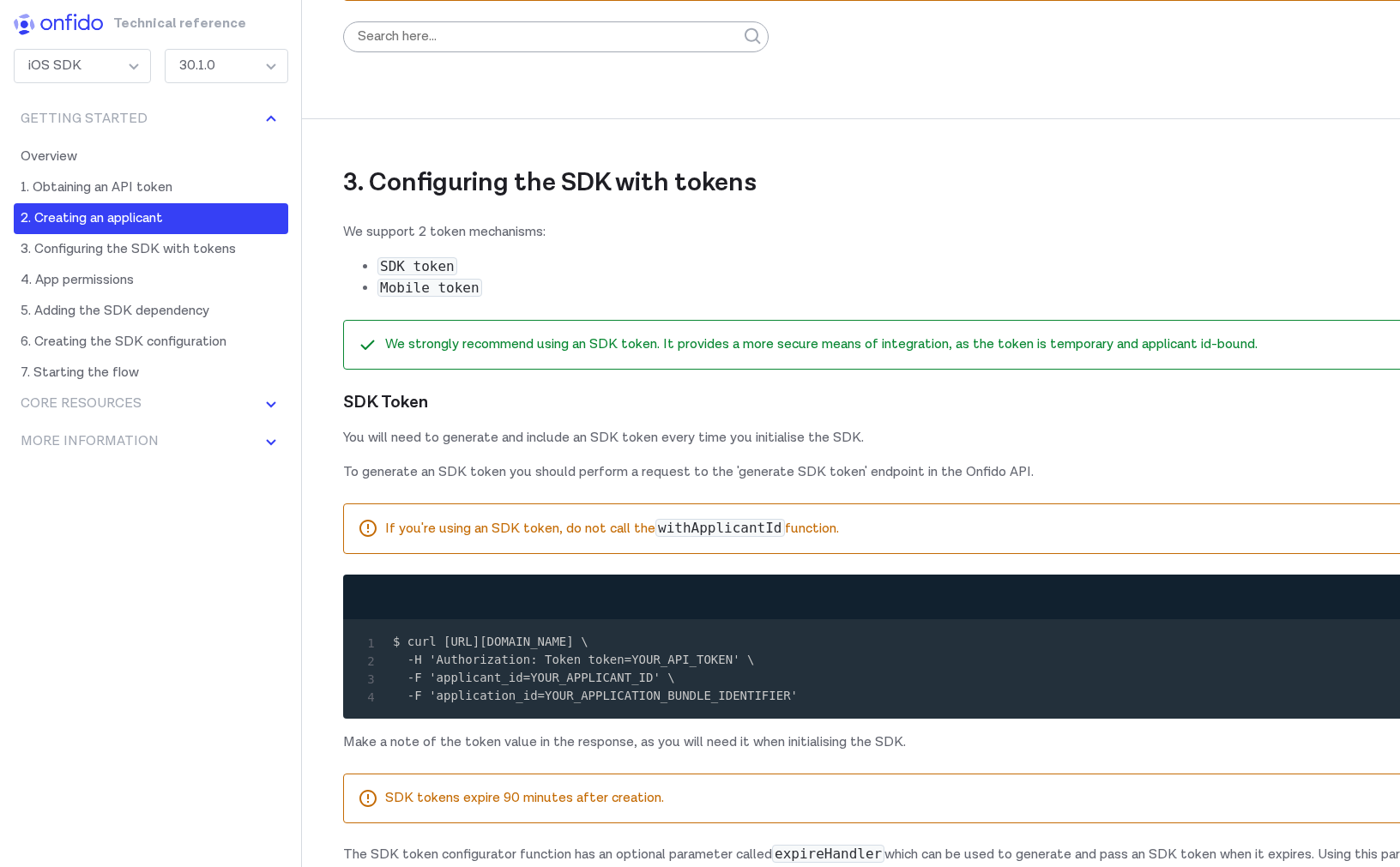
click at [781, 242] on p "We support 2 token mechanisms:" at bounding box center [912, 233] width 1139 height 21
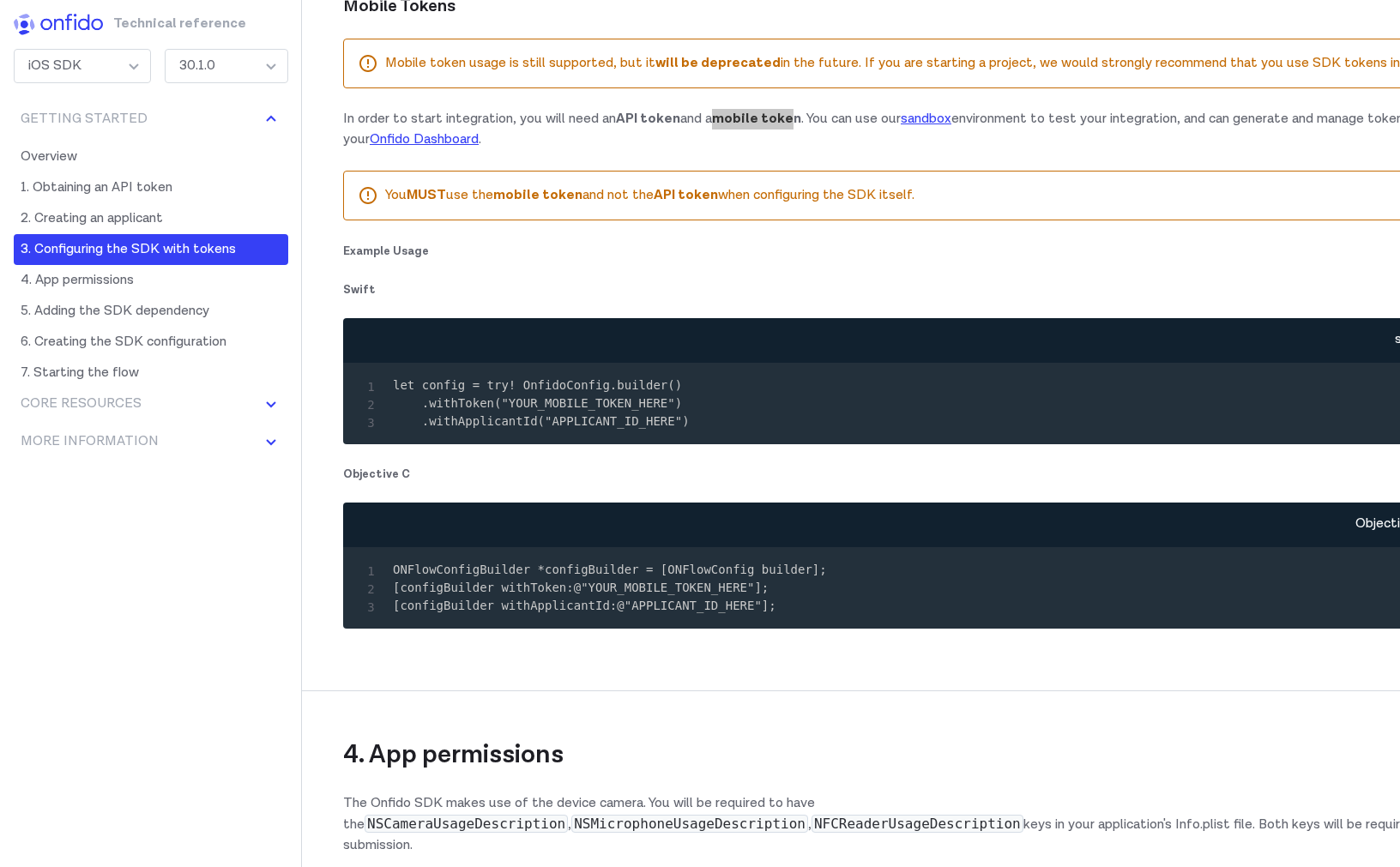
scroll to position [3416, 0]
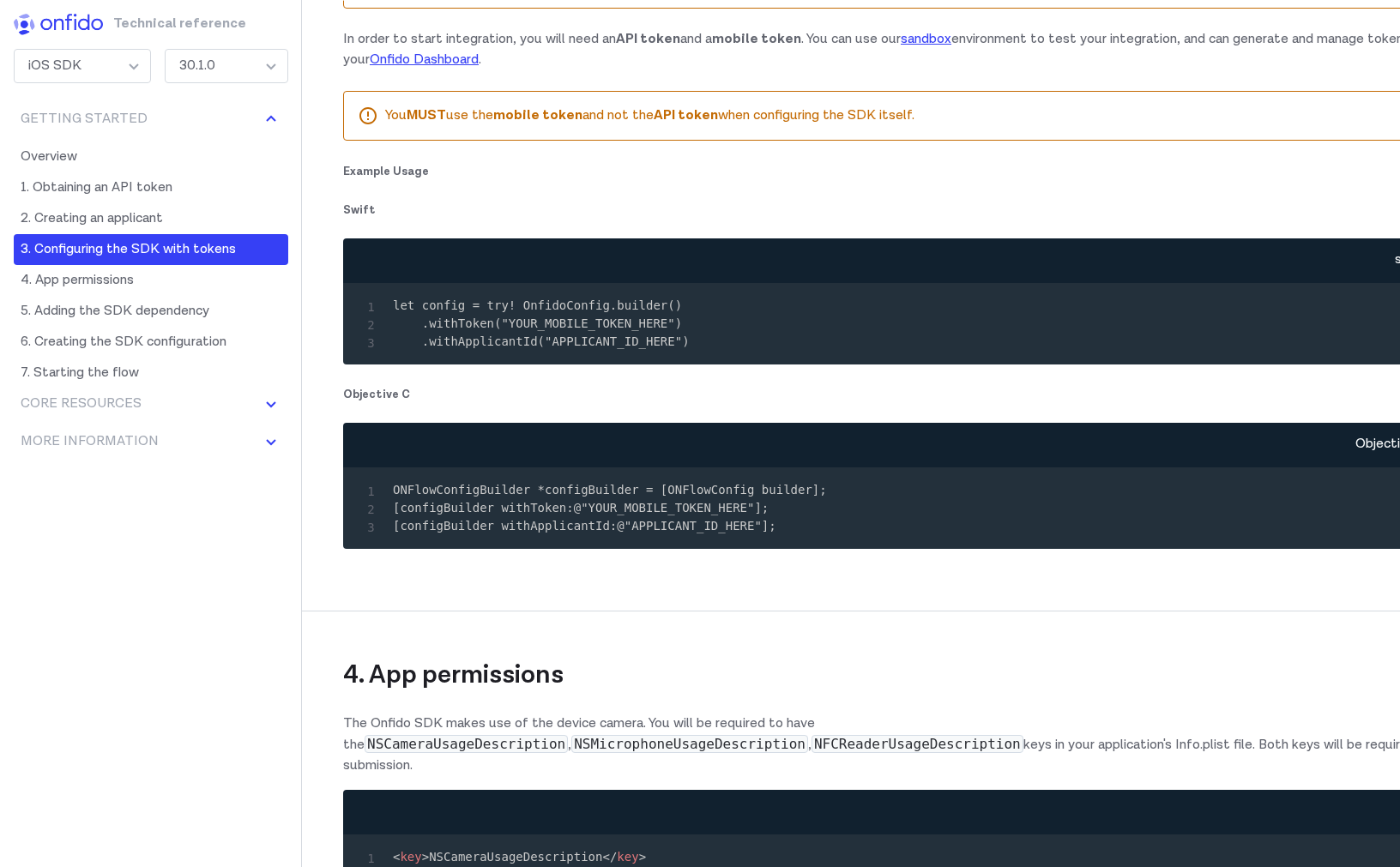
click at [654, 348] on code "let config = try! OnfidoConfig.builder() .withToken("YOUR_MOBILE_TOKEN_HERE") .…" at bounding box center [541, 323] width 297 height 50
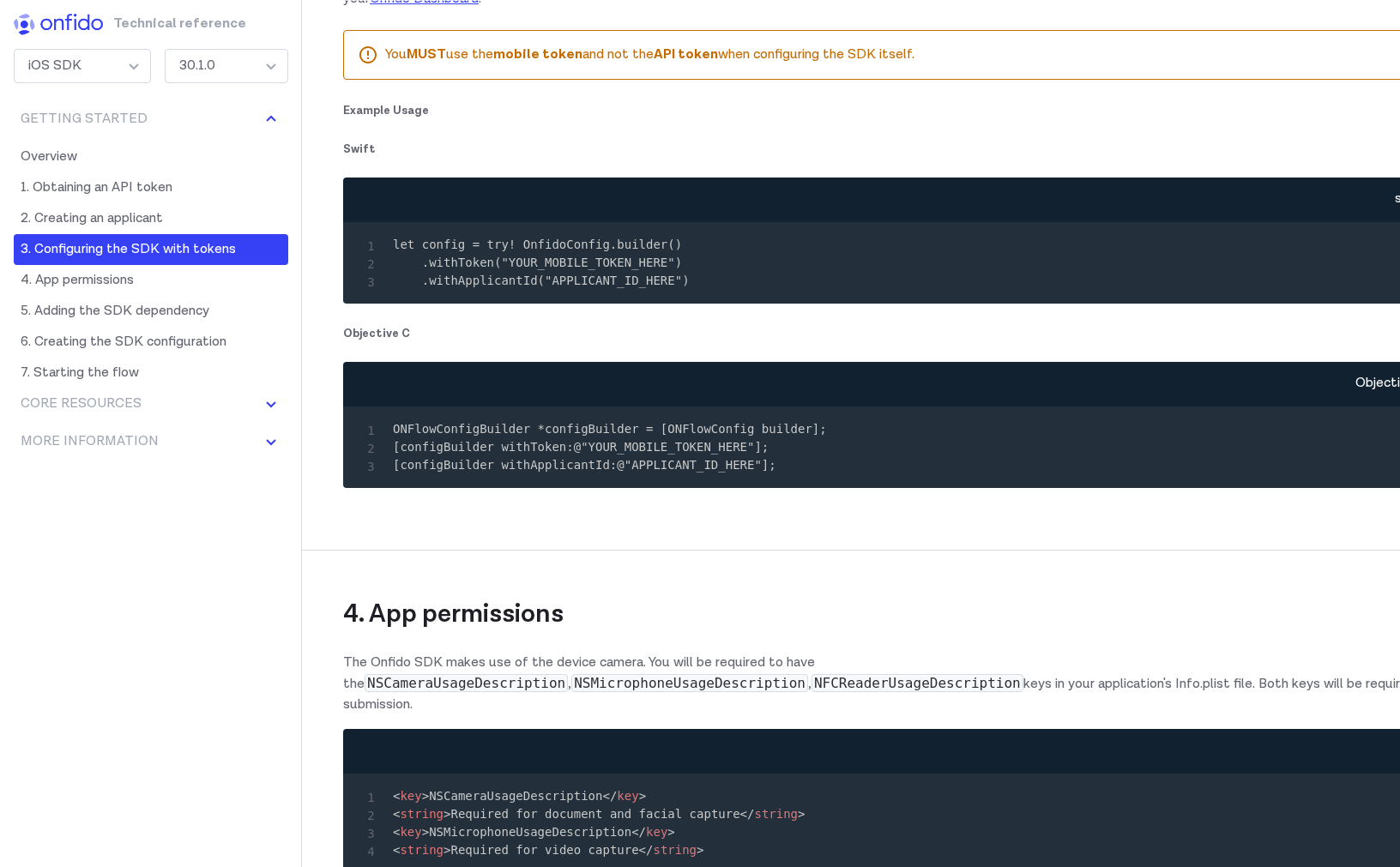
scroll to position [3558, 0]
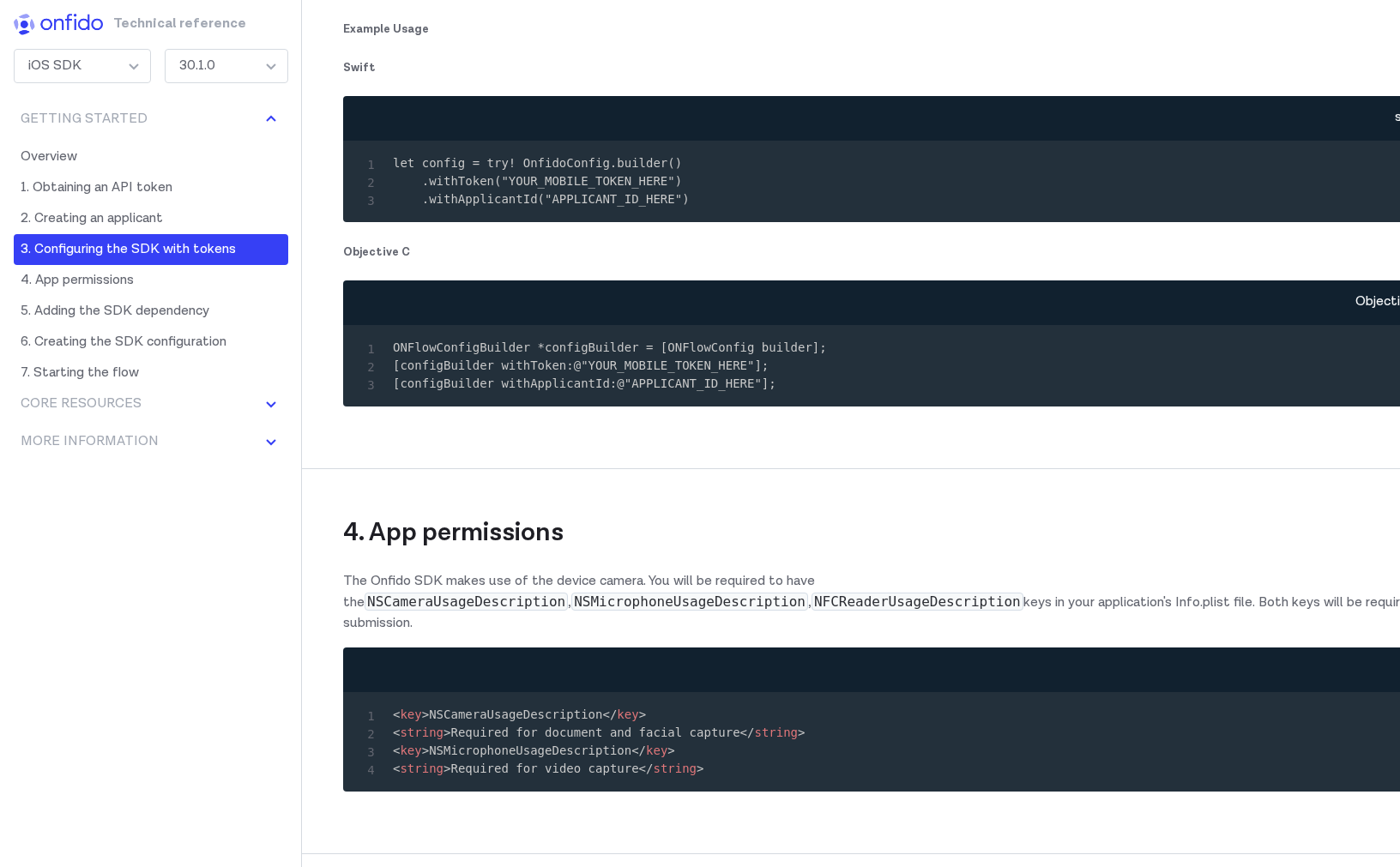
click at [570, 206] on code "let config = try! OnfidoConfig.builder() .withToken("YOUR_MOBILE_TOKEN_HERE") .…" at bounding box center [541, 181] width 297 height 50
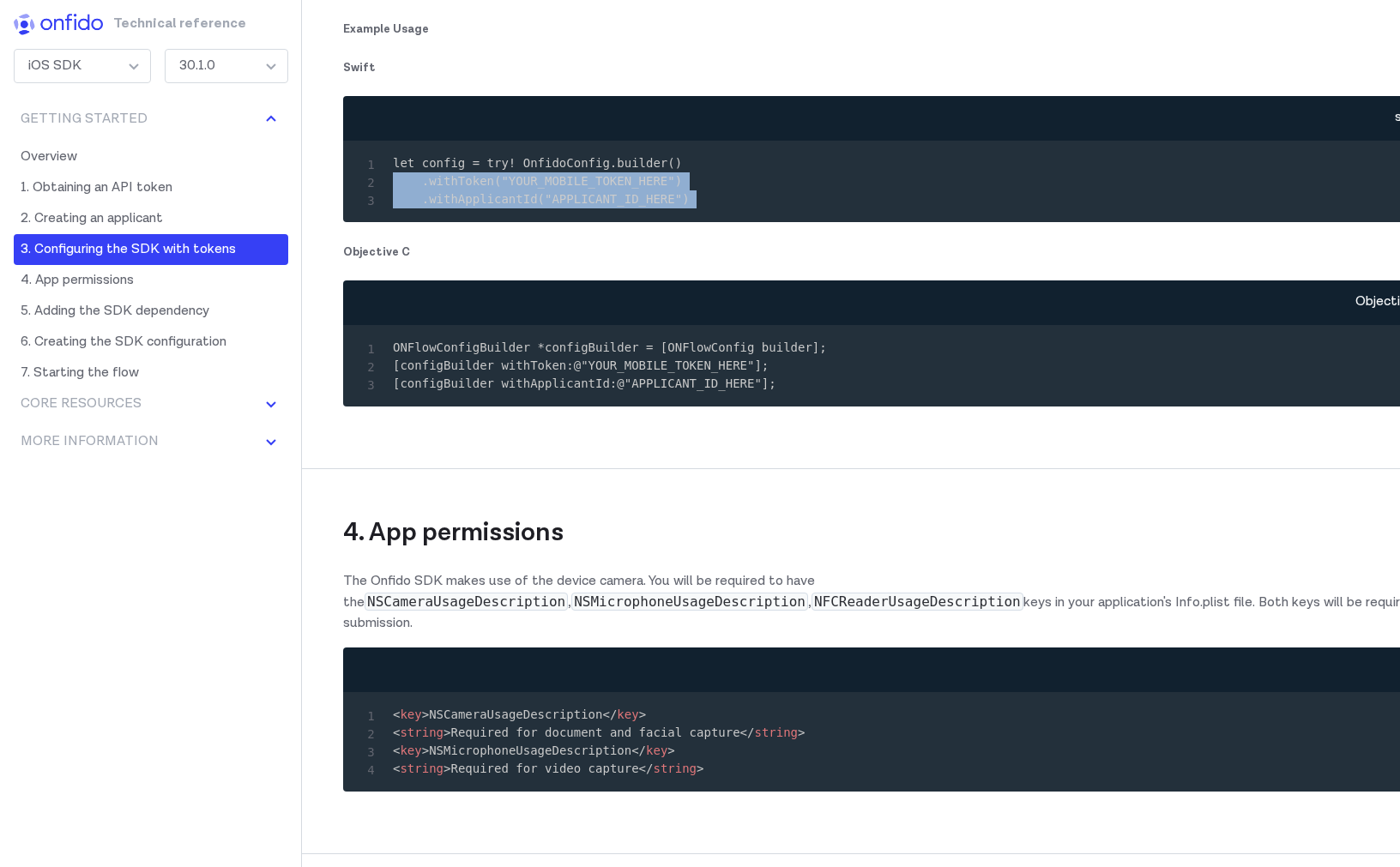
click at [690, 209] on pre "let config = try! OnfidoConfig.builder() .withToken("YOUR_MOBILE_TOKEN_HERE") .…" at bounding box center [913, 181] width 1112 height 54
click at [693, 209] on pre "let config = try! OnfidoConfig.builder() .withToken("YOUR_MOBILE_TOKEN_HERE") .…" at bounding box center [913, 181] width 1112 height 54
drag, startPoint x: 696, startPoint y: 375, endPoint x: 389, endPoint y: 355, distance: 307.7
click at [389, 209] on pre "let config = try! OnfidoConfig.builder() .withToken("YOUR_MOBILE_TOKEN_HERE") .…" at bounding box center [913, 181] width 1112 height 54
copy code ".withToken("YOUR_MOBILE_TOKEN_HERE") .withApplicantId("APPLICANT_ID_HERE")"
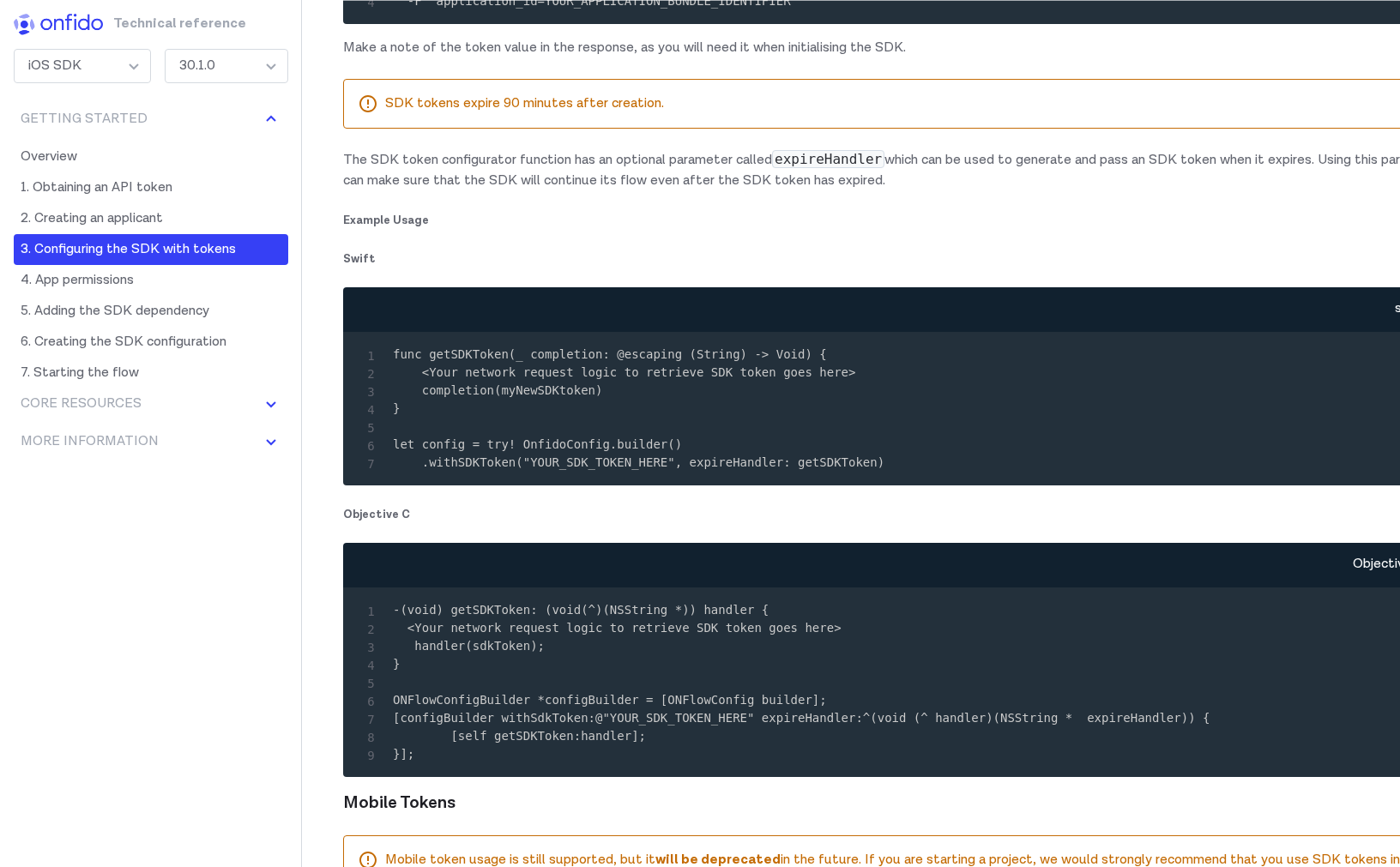
scroll to position [2540, 0]
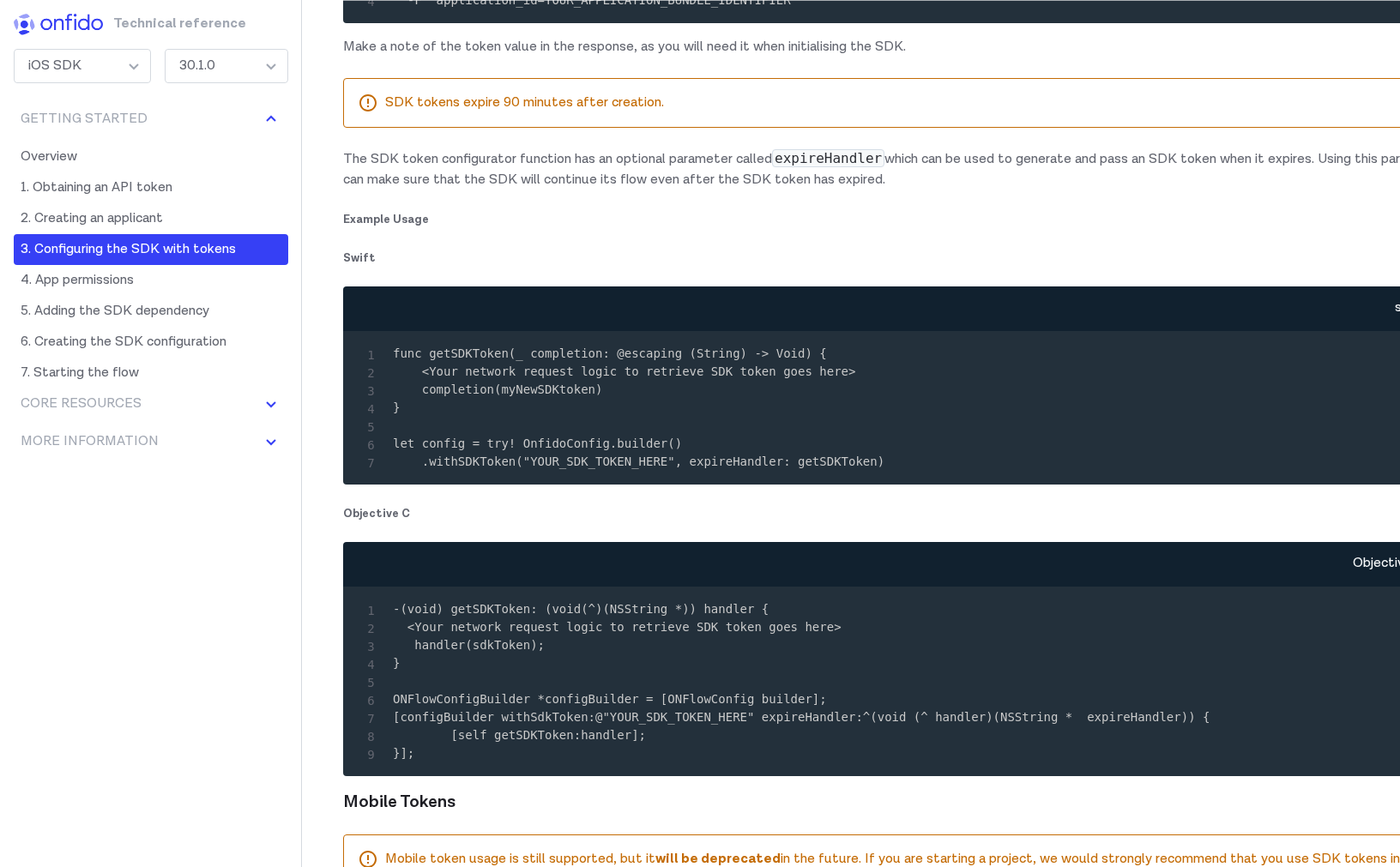
click at [638, 468] on code "func getSDKToken(_ completion: @escaping (String) -> Void) { <Your network requ…" at bounding box center [639, 407] width 492 height 122
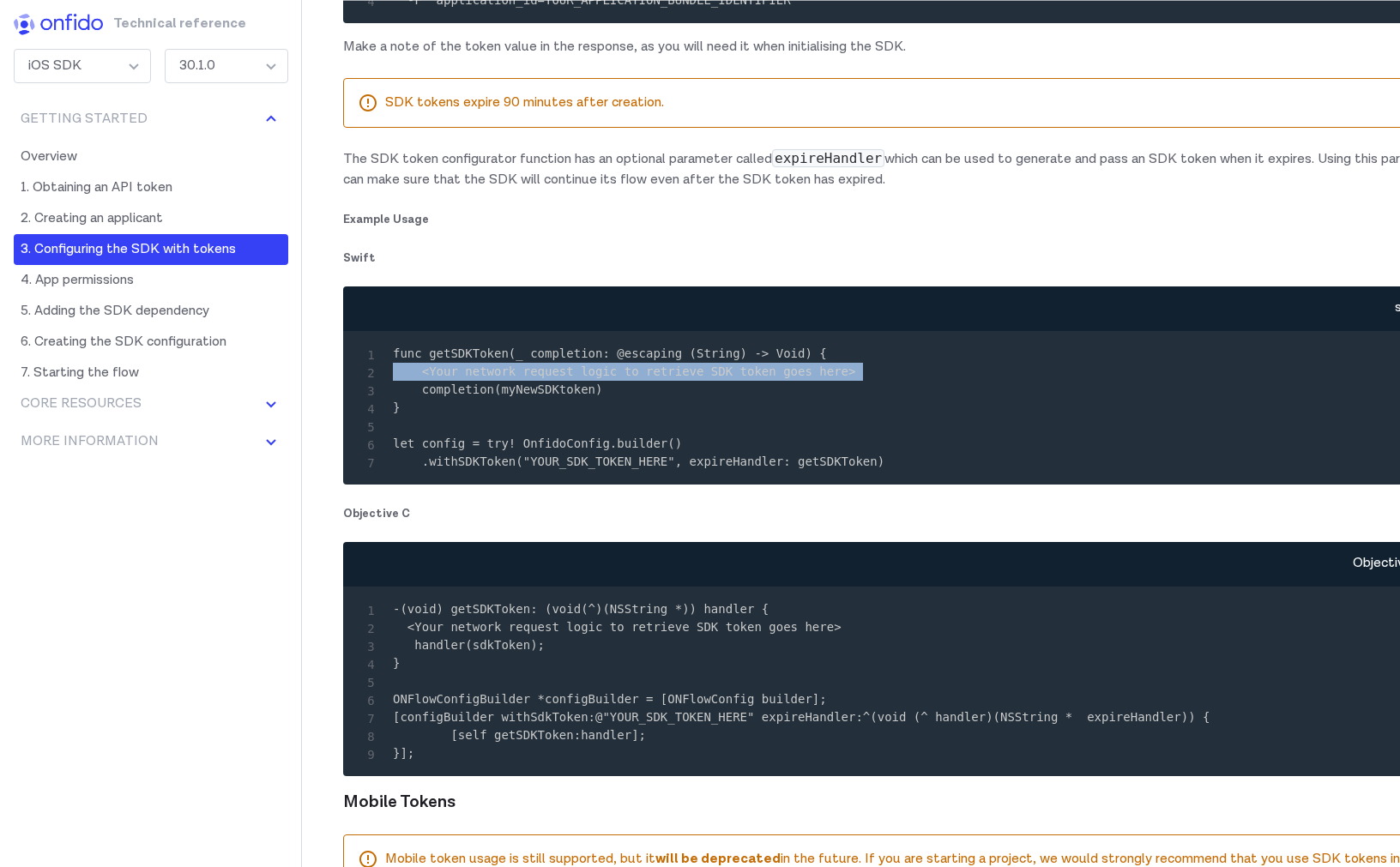
click at [638, 468] on code "func getSDKToken(_ completion: @escaping (String) -> Void) { <Your network requ…" at bounding box center [639, 407] width 492 height 122
click at [644, 471] on pre "func getSDKToken(_ completion: @escaping (String) -> Void) { <Your network requ…" at bounding box center [913, 407] width 1112 height 126
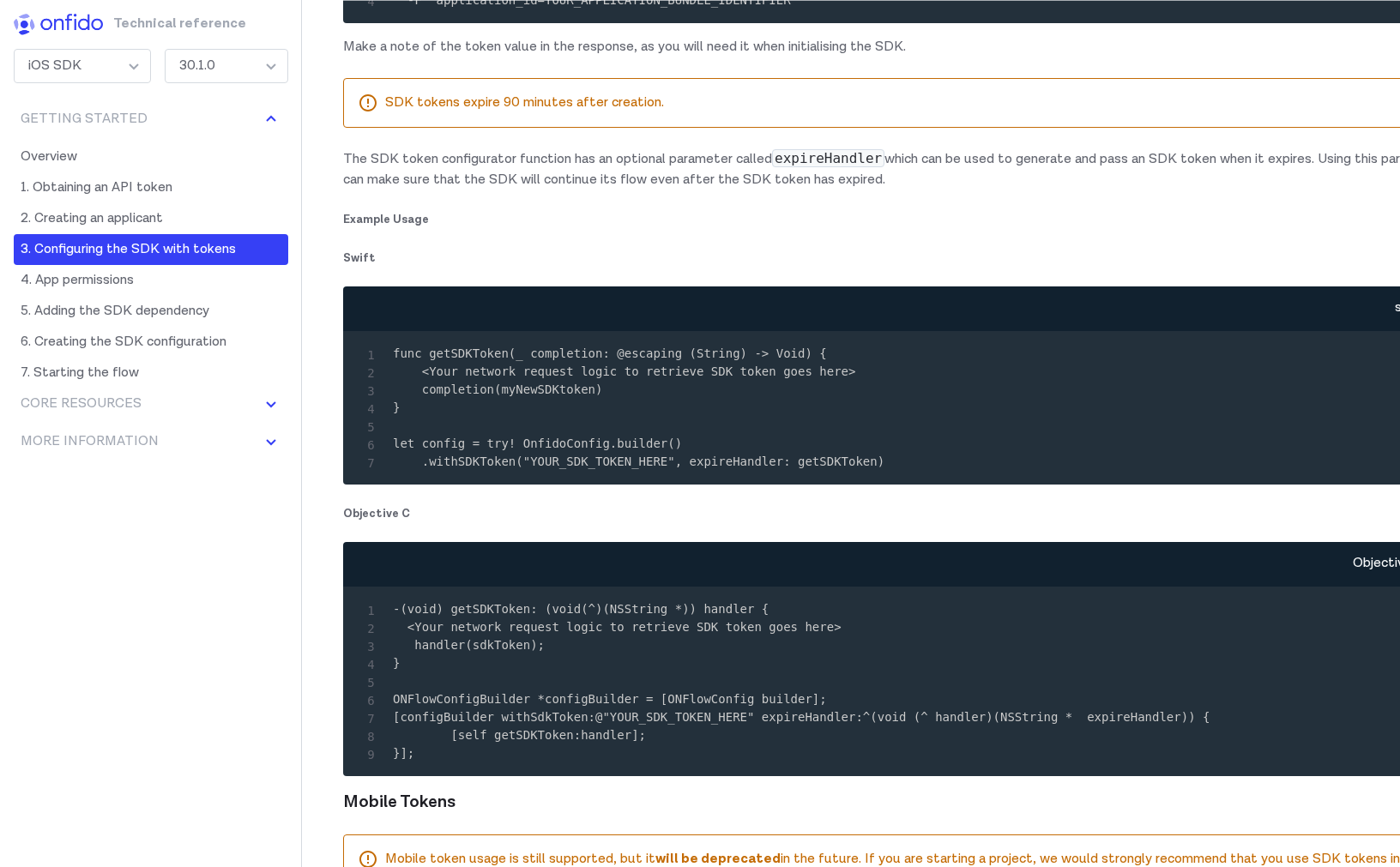
click at [874, 468] on code "func getSDKToken(_ completion: @escaping (String) -> Void) { <Your network requ…" at bounding box center [639, 407] width 492 height 122
copy code ".withSDKToken("YOUR_SDK_TOKEN_HERE", expireHandler: getSDKToken)"
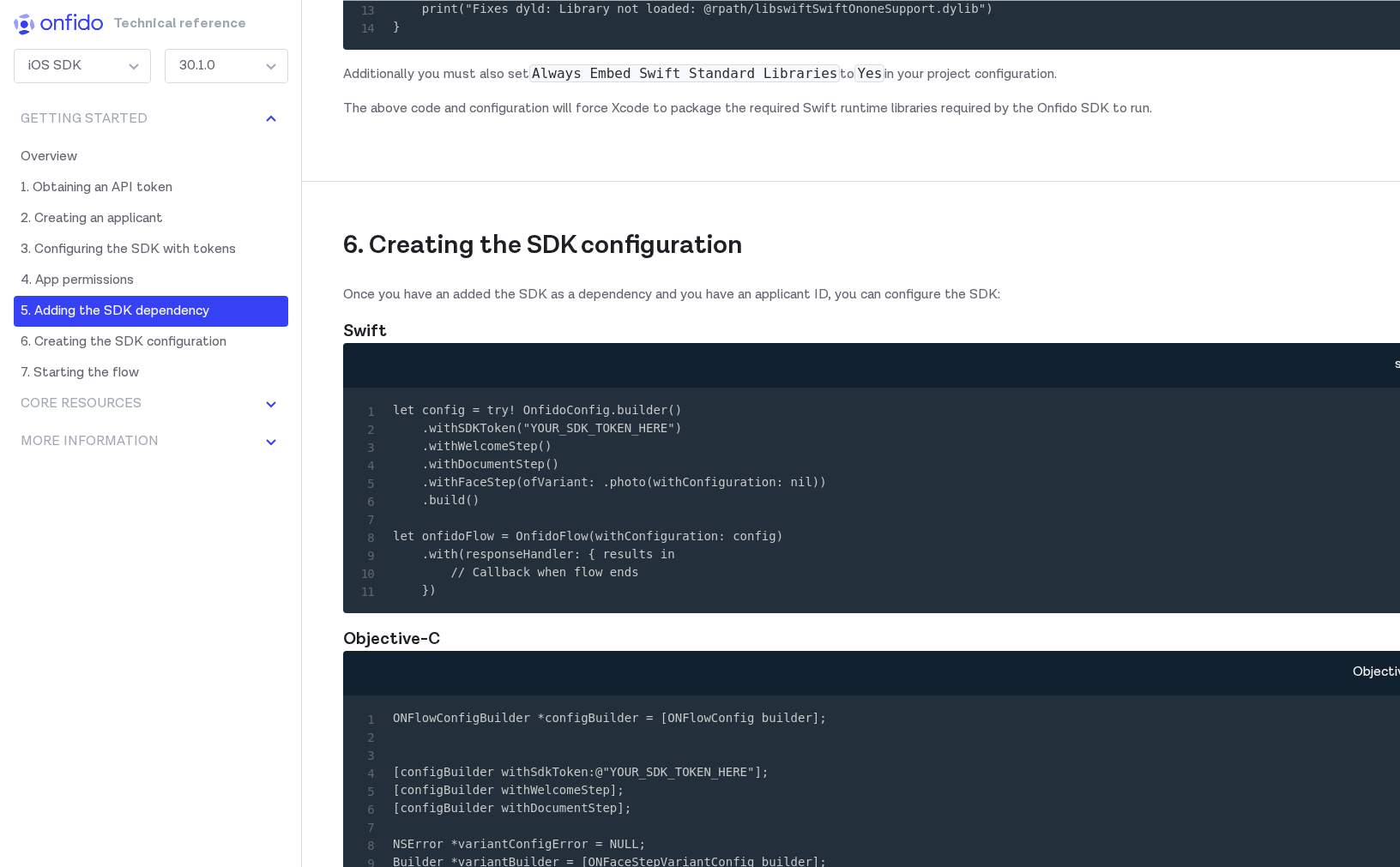
scroll to position [5727, 0]
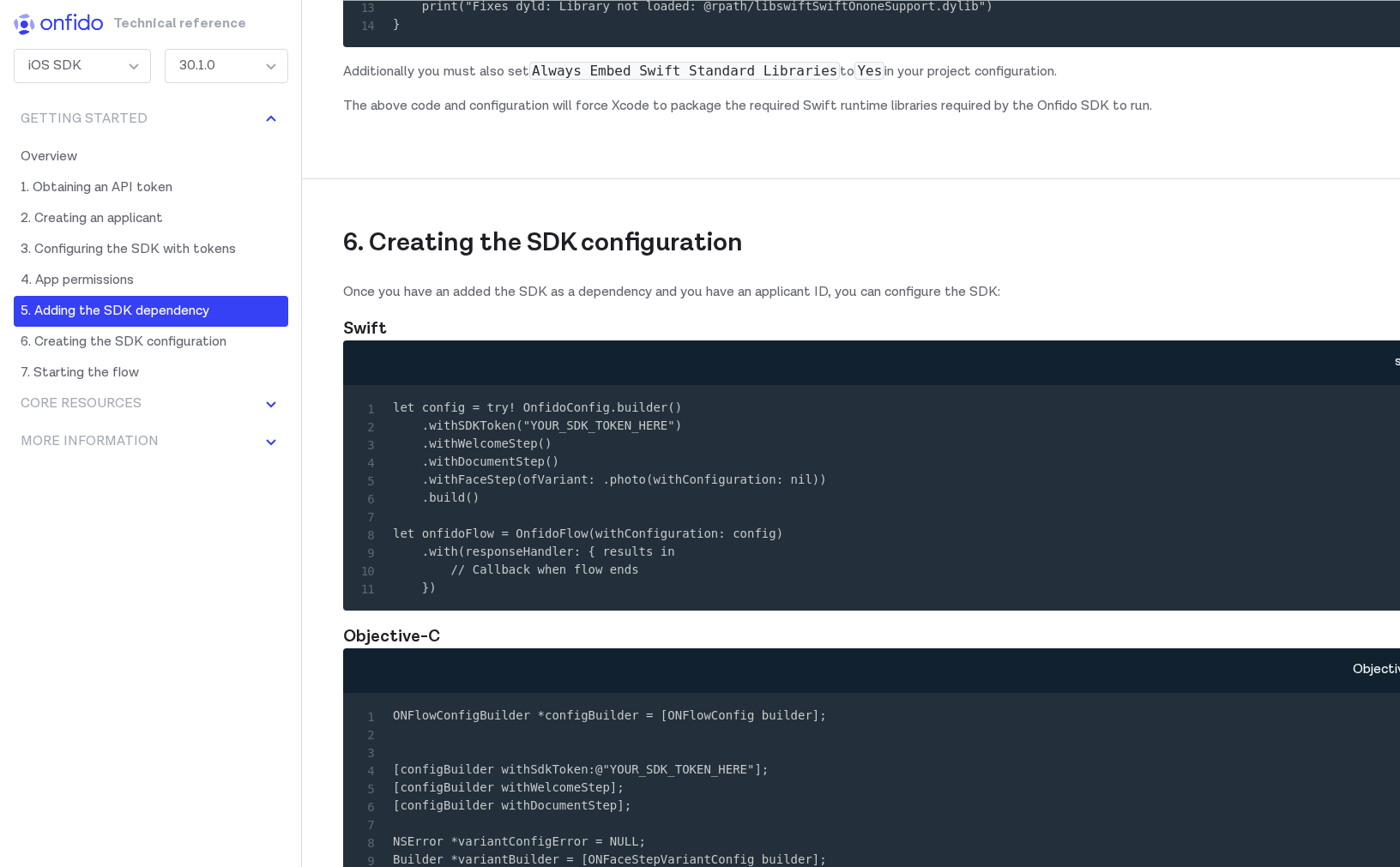
click at [282, 66] on div "30.1.0" at bounding box center [227, 66] width 124 height 34
click at [270, 400] on img at bounding box center [271, 404] width 21 height 21
click at [136, 445] on link "Handling callbacks" at bounding box center [150, 442] width 274 height 31
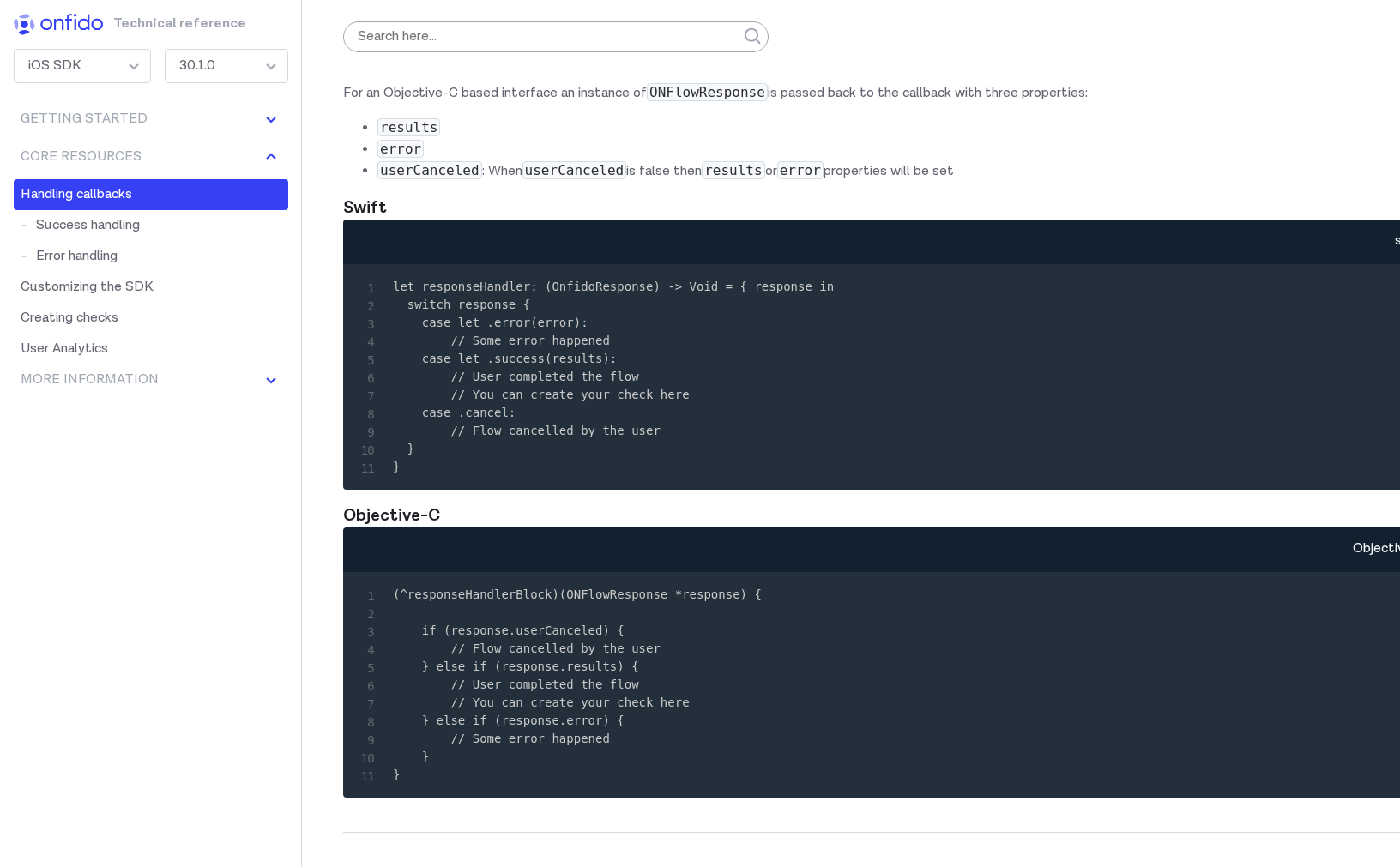
scroll to position [7777, 0]
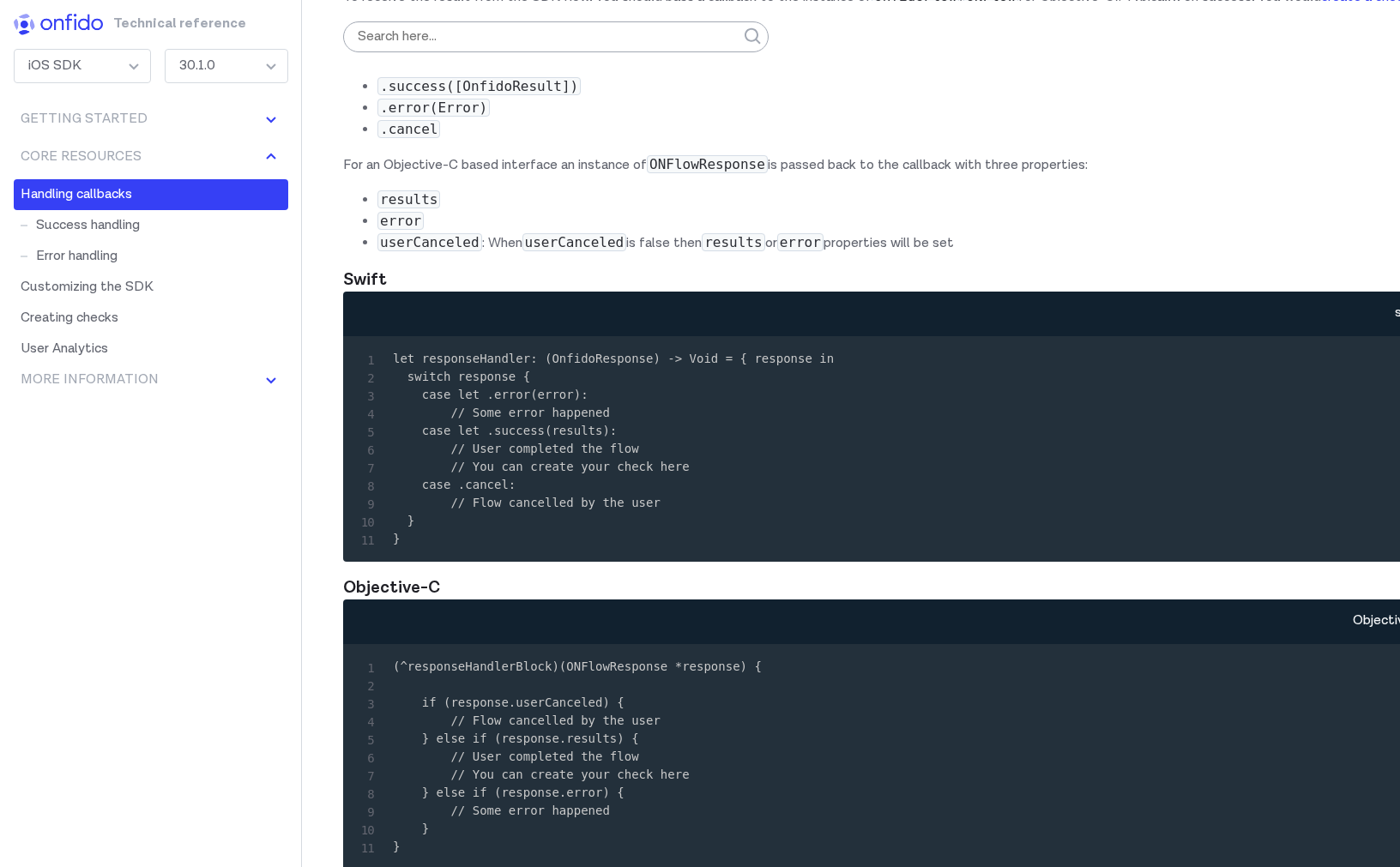
click at [483, 546] on code "let responseHandler: (OnfidoResponse) -> Void = { response in switch response {…" at bounding box center [613, 449] width 441 height 194
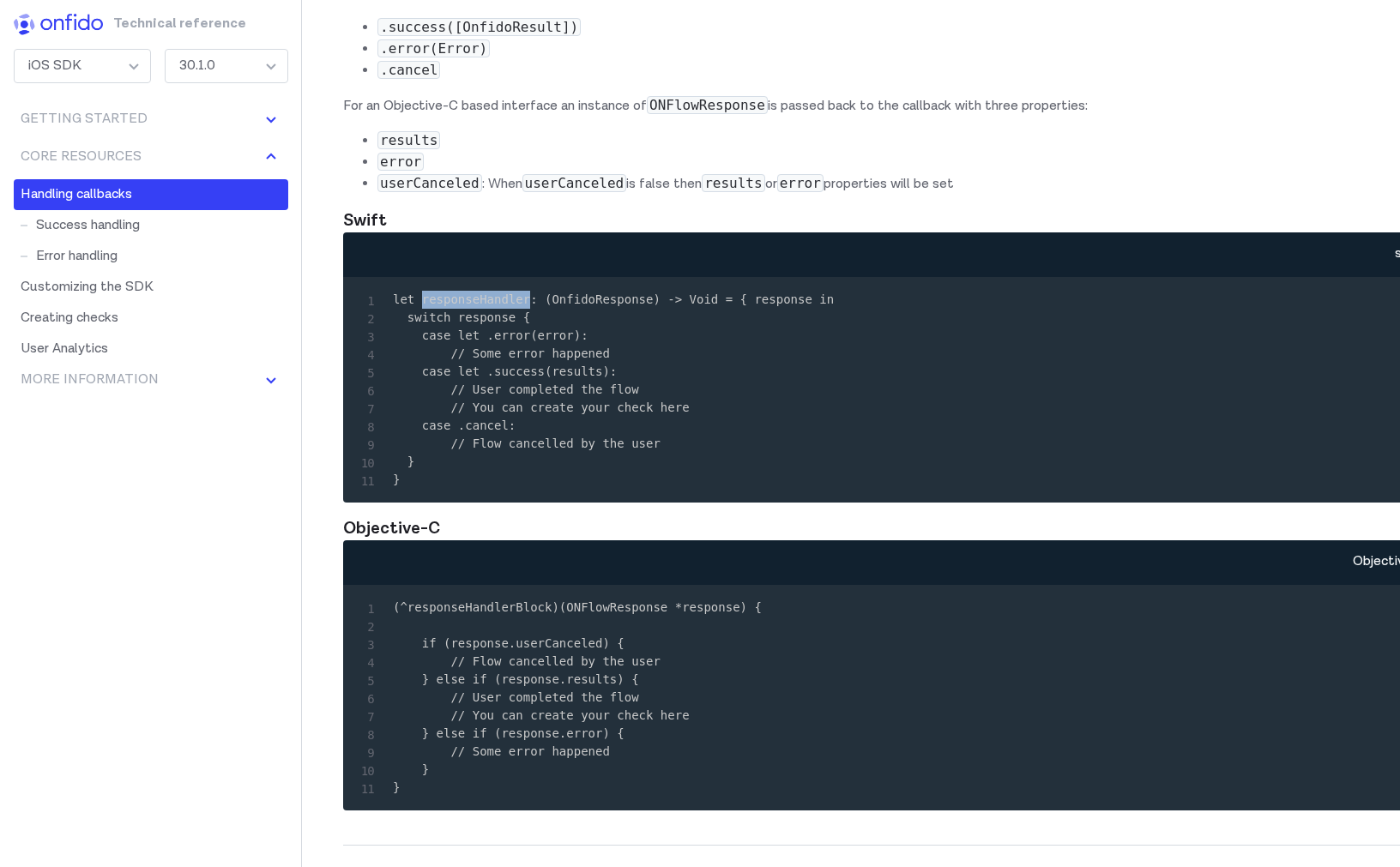
scroll to position [7837, 0]
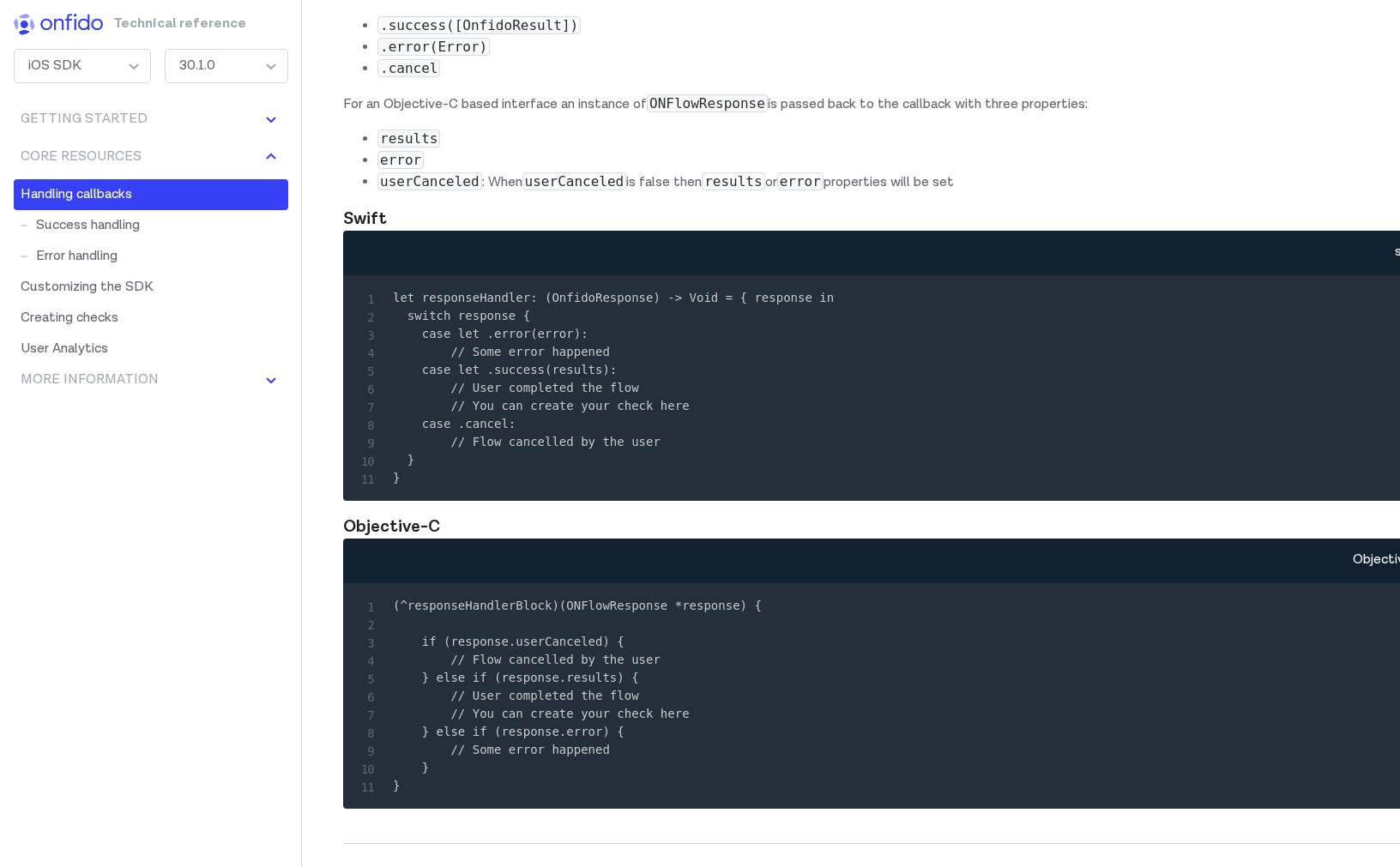
click at [589, 485] on code "let responseHandler: (OnfidoResponse) -> Void = { response in switch response {…" at bounding box center [613, 388] width 441 height 194
copy code "// You can create your check here"
copy code "// User completed the flow // You can create your check here"
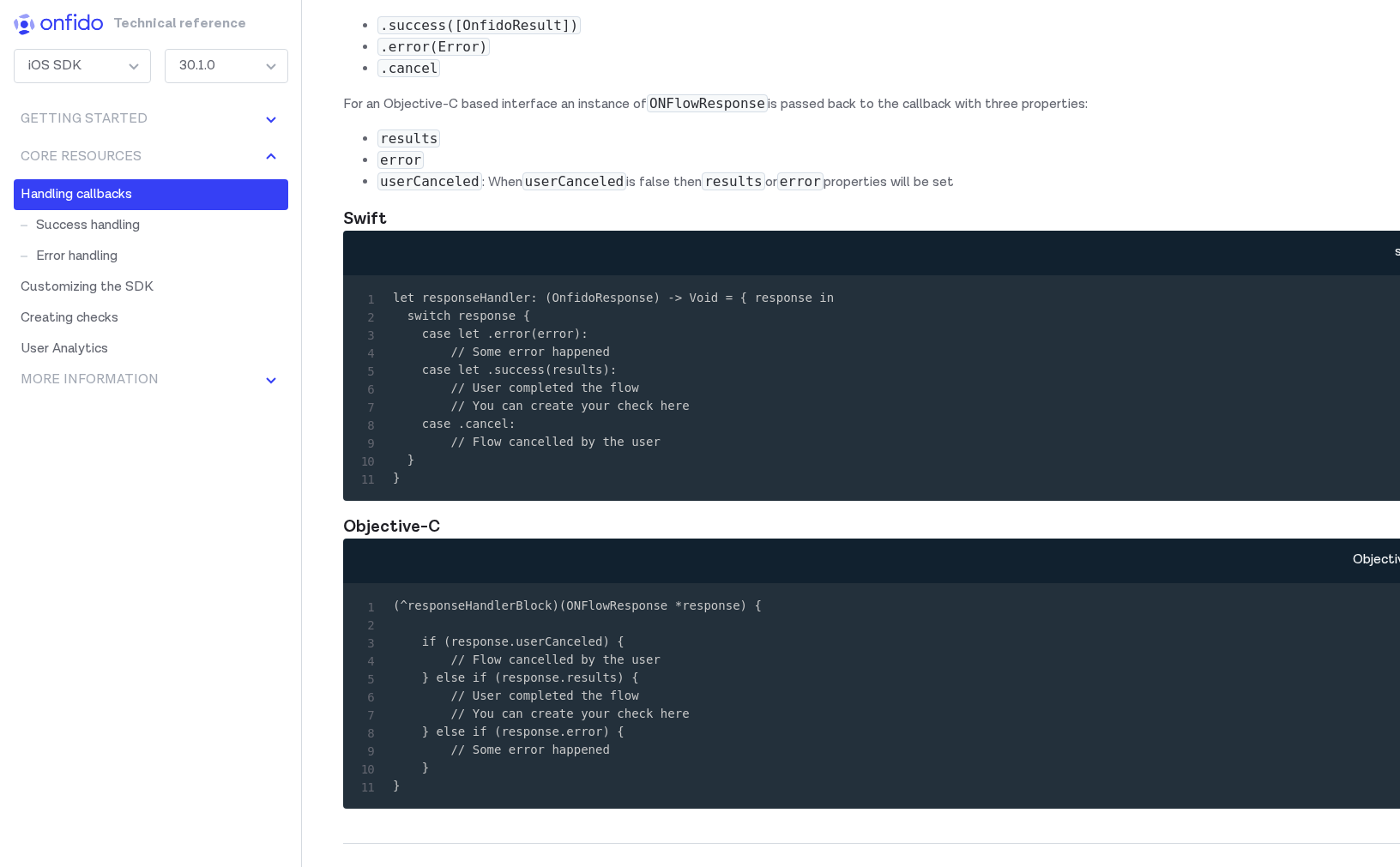
click at [563, 485] on code "let responseHandler: (OnfidoResponse) -> Void = { response in switch response {…" at bounding box center [613, 388] width 441 height 194
copy code "// Some error happened"
click at [510, 485] on code "let responseHandler: (OnfidoResponse) -> Void = { response in switch response {…" at bounding box center [613, 388] width 441 height 194
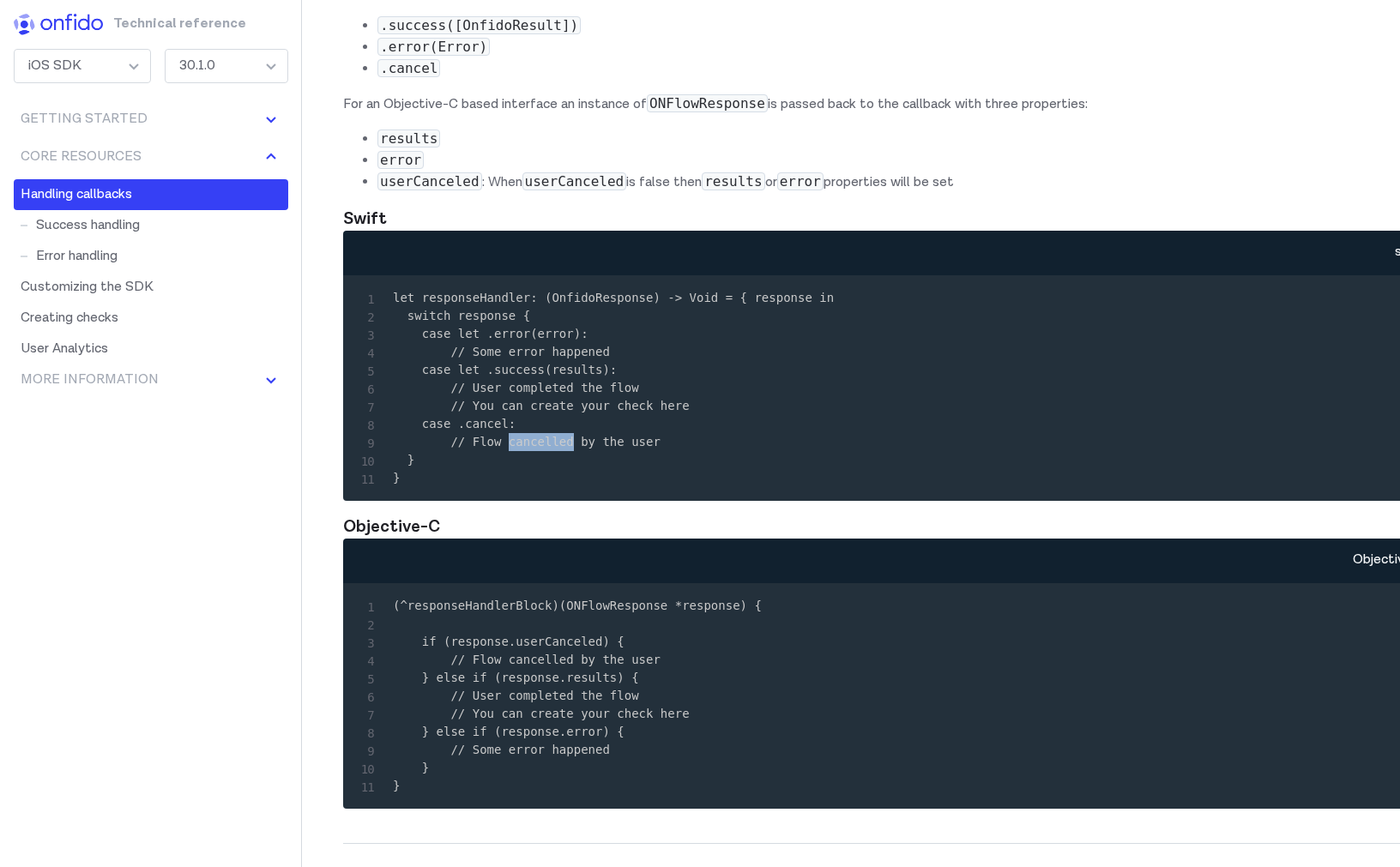
click at [510, 485] on code "let responseHandler: (OnfidoResponse) -> Void = { response in switch response {…" at bounding box center [613, 388] width 441 height 194
copy code "// Flow cancelled by the user"
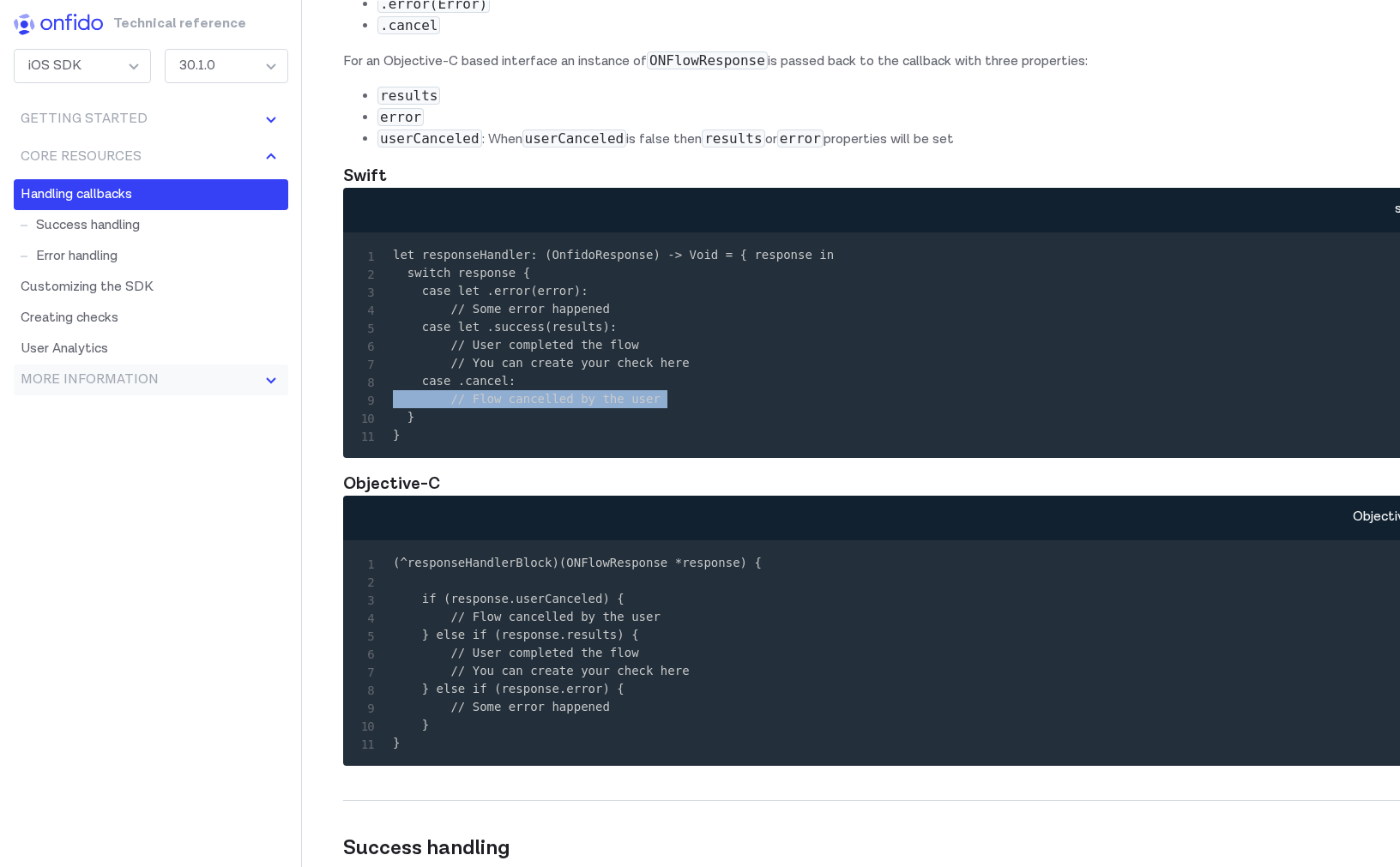
click at [274, 377] on img at bounding box center [271, 380] width 21 height 21
click at [271, 162] on img at bounding box center [271, 157] width 21 height 21
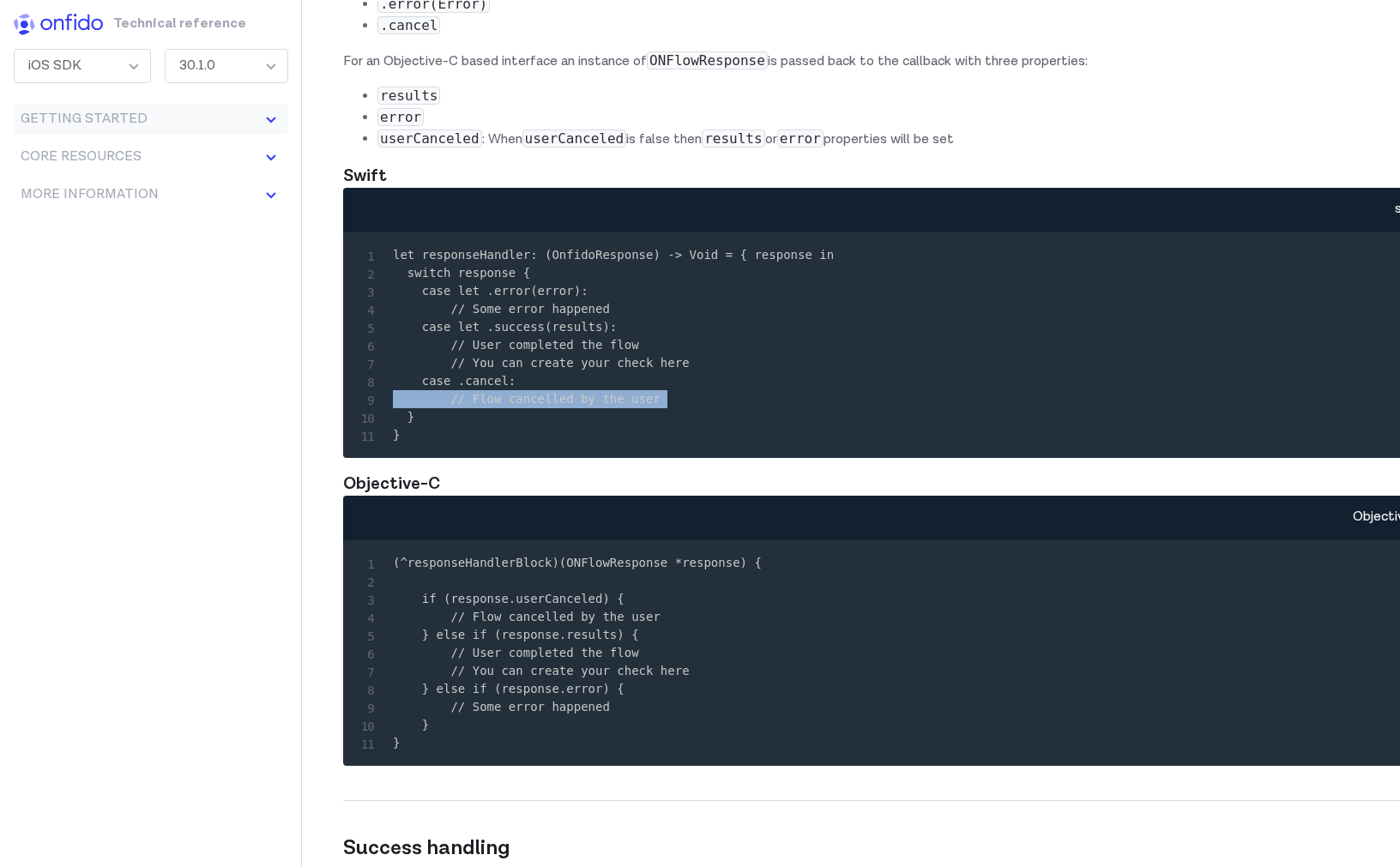
click at [273, 119] on img at bounding box center [271, 119] width 21 height 21
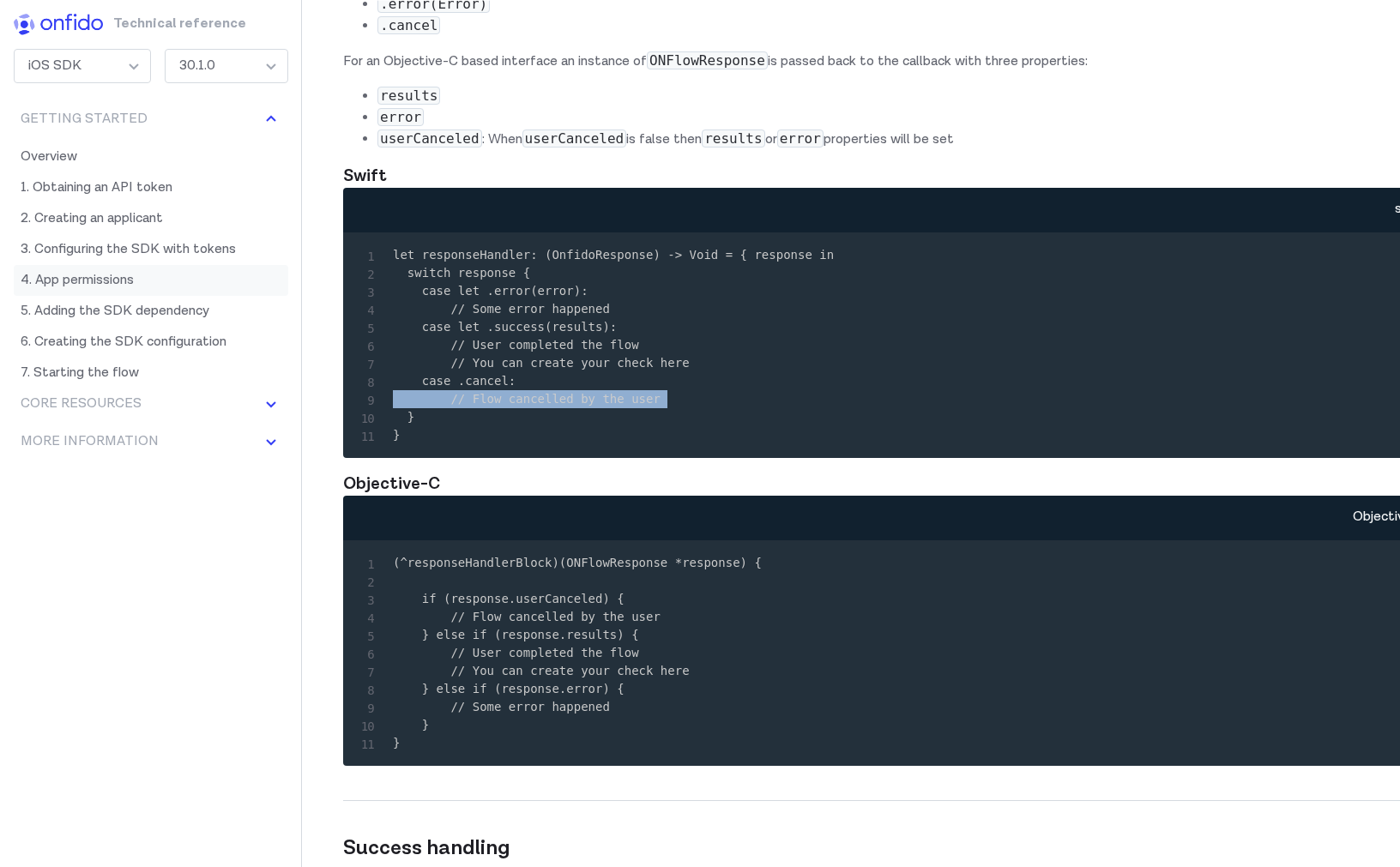
click at [107, 270] on link "4. App permissions" at bounding box center [150, 280] width 274 height 31
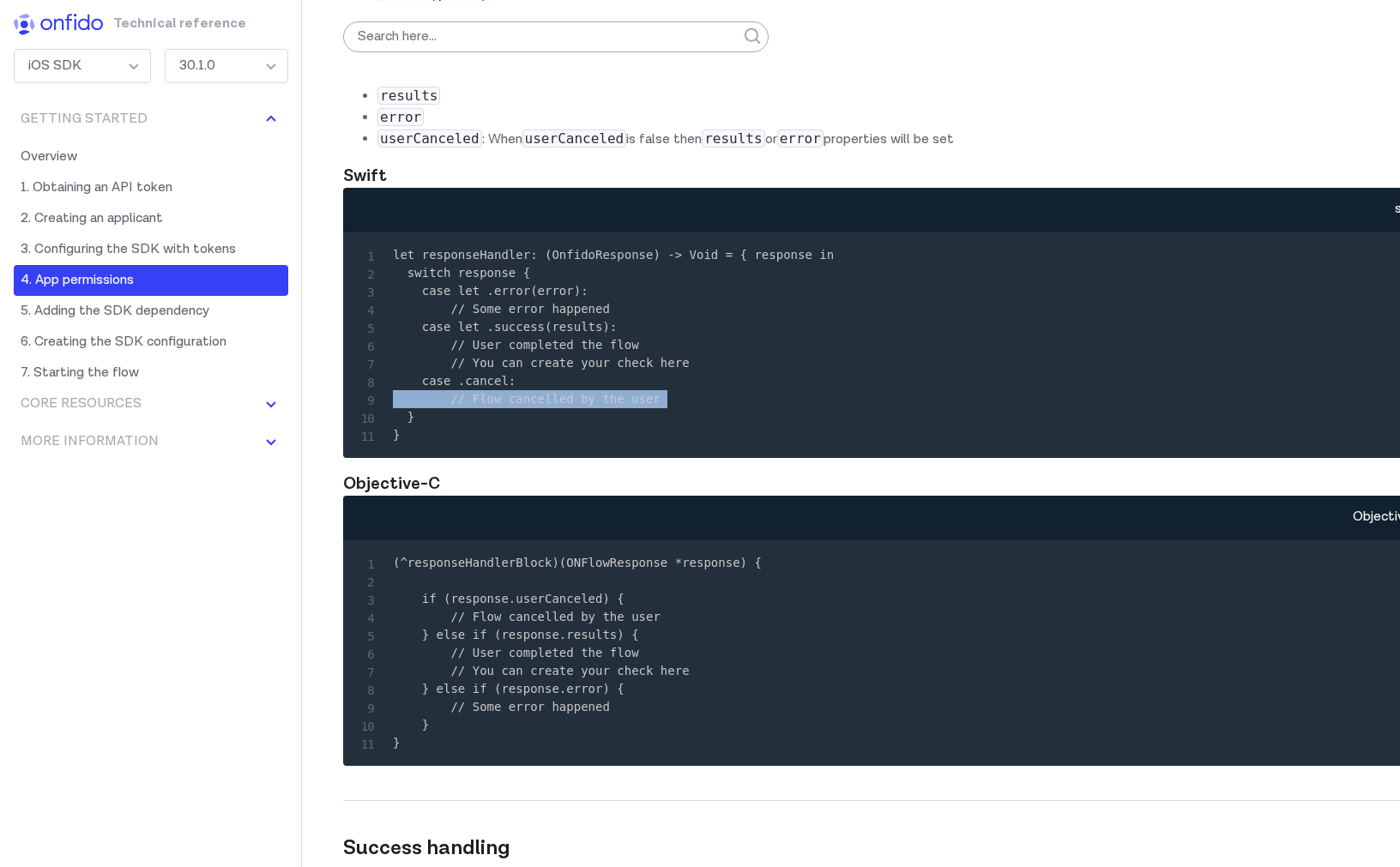
scroll to position [4131, 0]
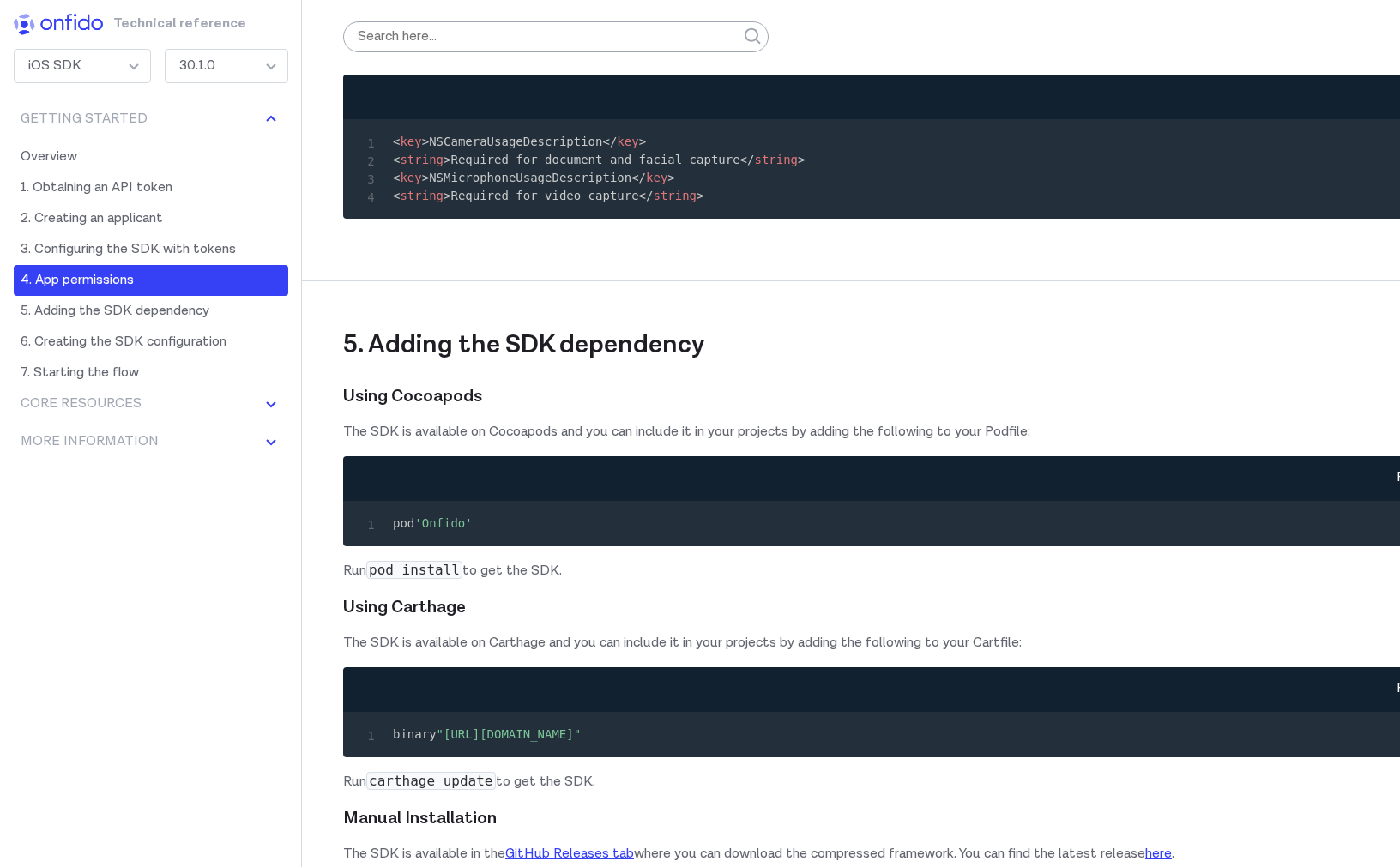
click at [514, 205] on pre "< key > NSCameraUsageDescription </ key > < string > Required for document and …" at bounding box center [913, 169] width 1112 height 72
click at [527, 203] on code "< key > NSCameraUsageDescription </ key > < string > Required for document and …" at bounding box center [598, 168] width 412 height 68
click at [587, 203] on code "< key > NSCameraUsageDescription </ key > < string > Required for document and …" at bounding box center [598, 168] width 412 height 68
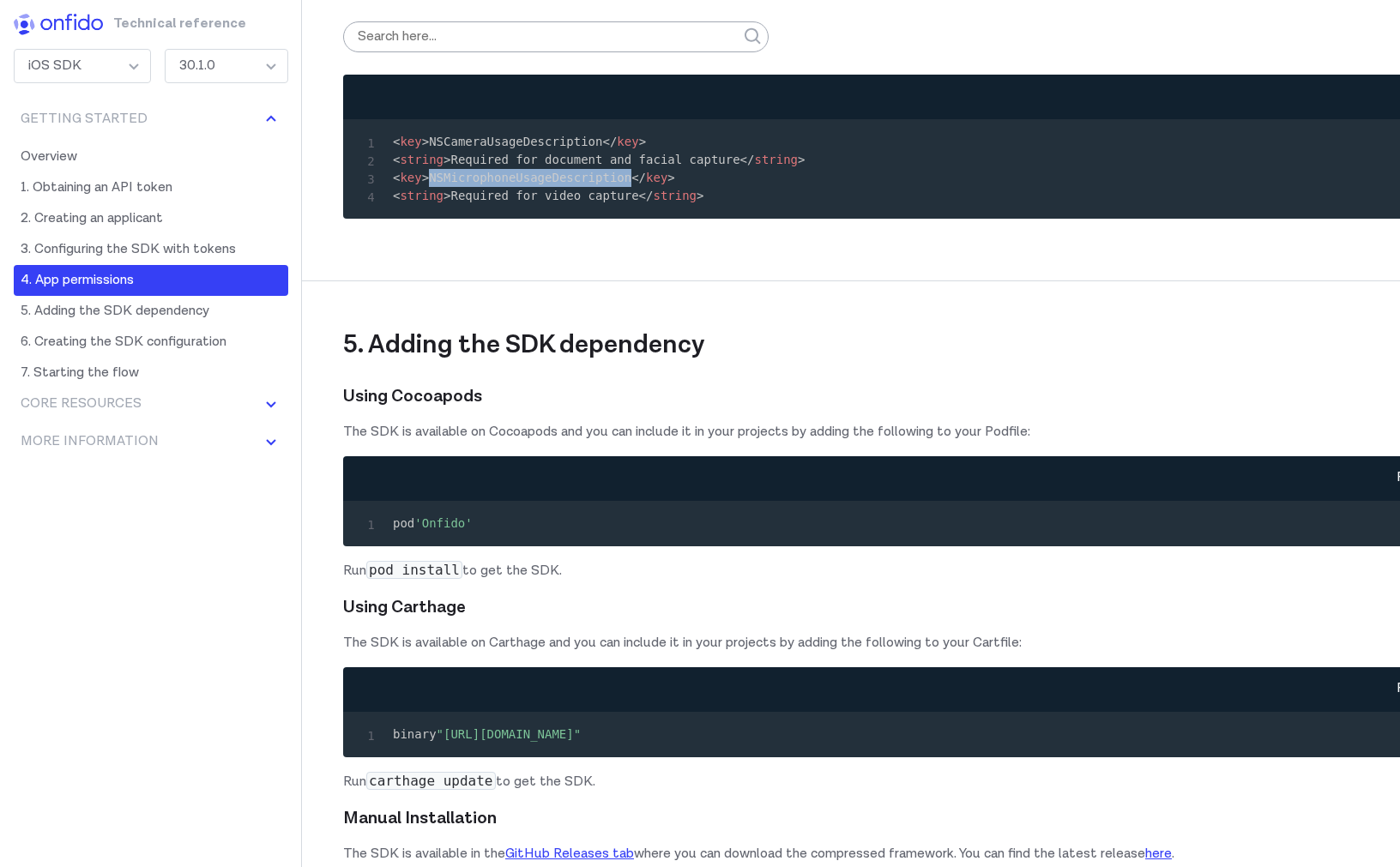
click at [587, 203] on code "< key > NSCameraUsageDescription </ key > < string > Required for document and …" at bounding box center [598, 168] width 412 height 68
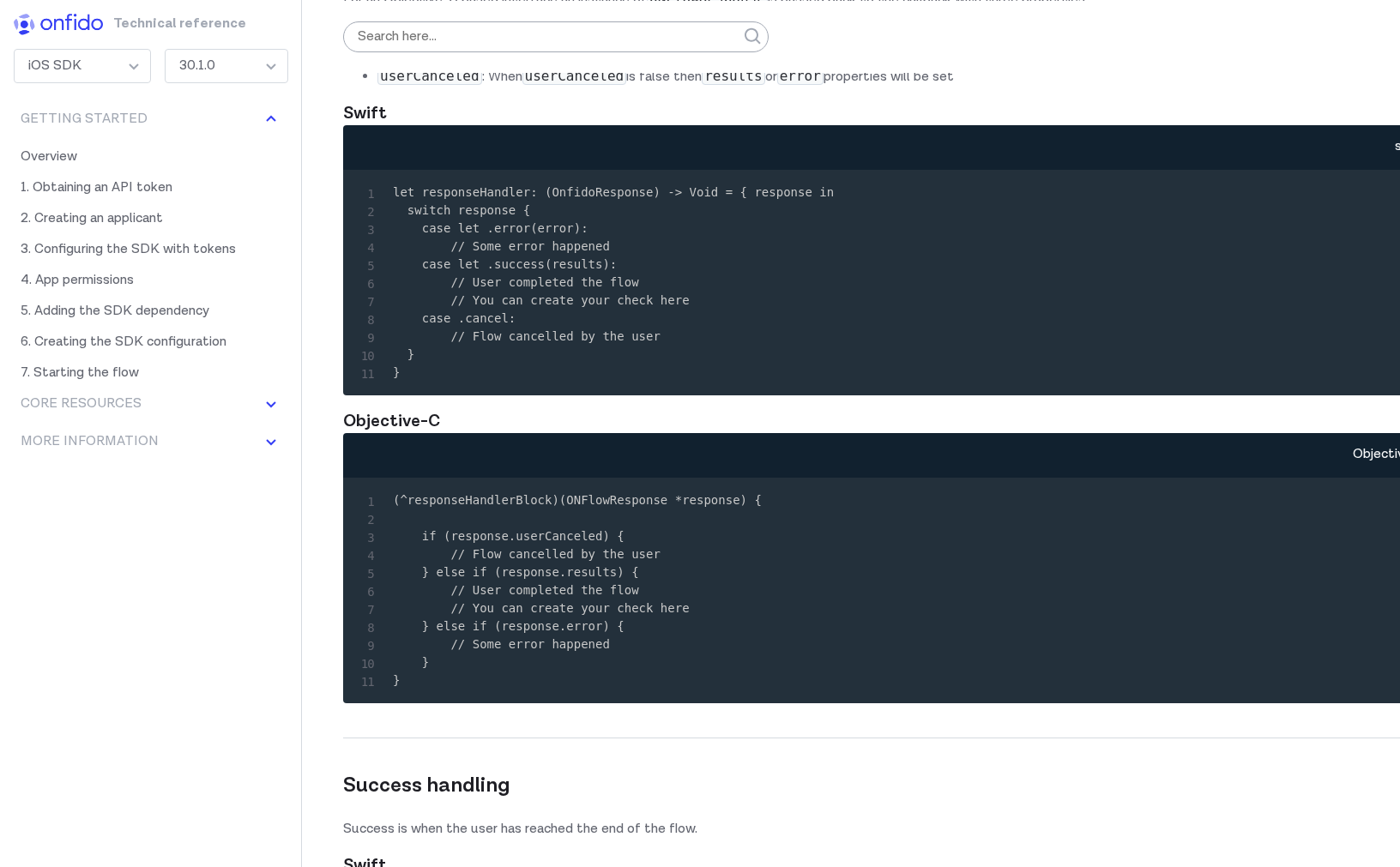
scroll to position [7941, 0]
